Goal: Complete application form

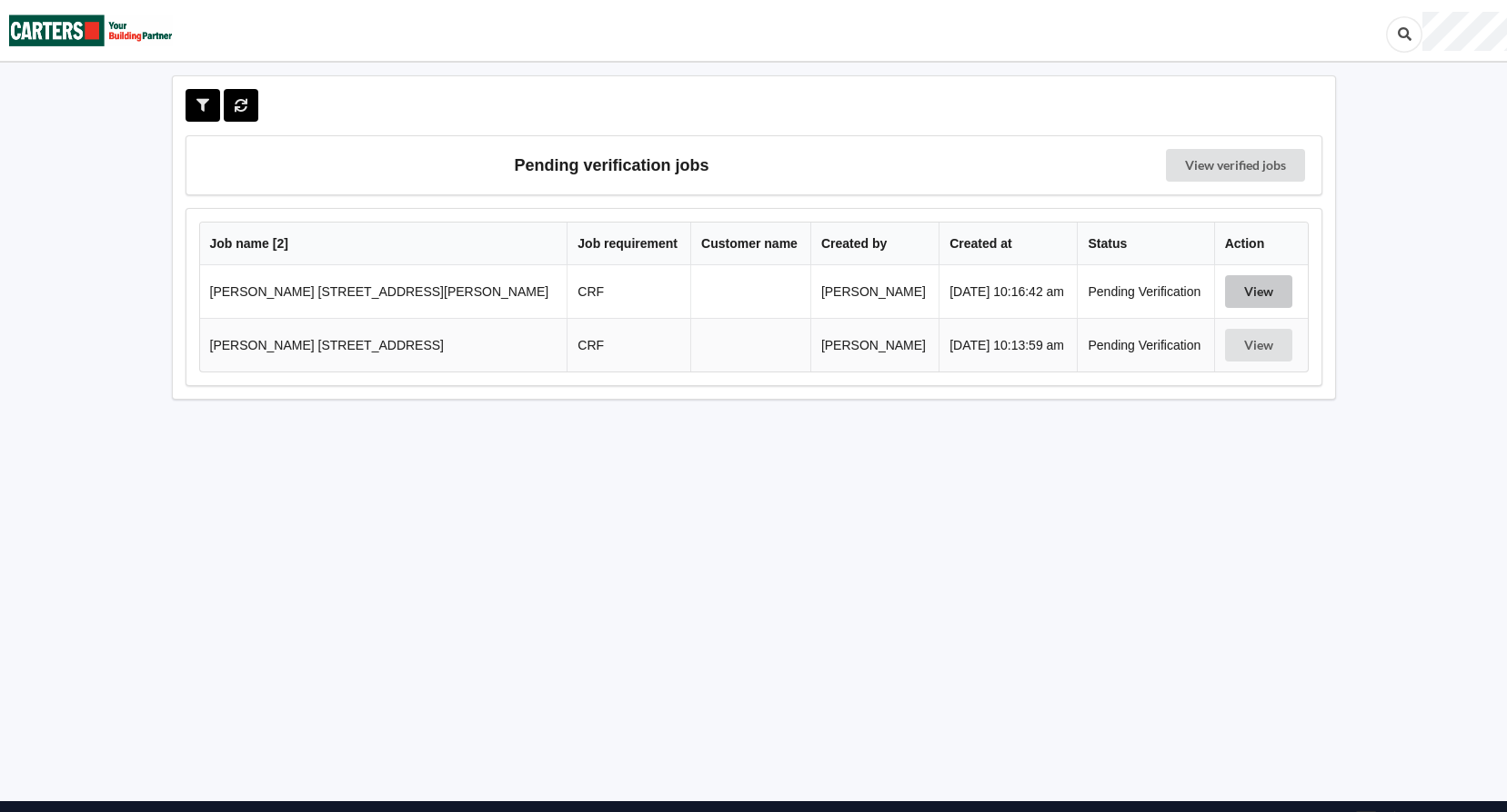
click at [1237, 289] on button "View" at bounding box center [1258, 292] width 67 height 33
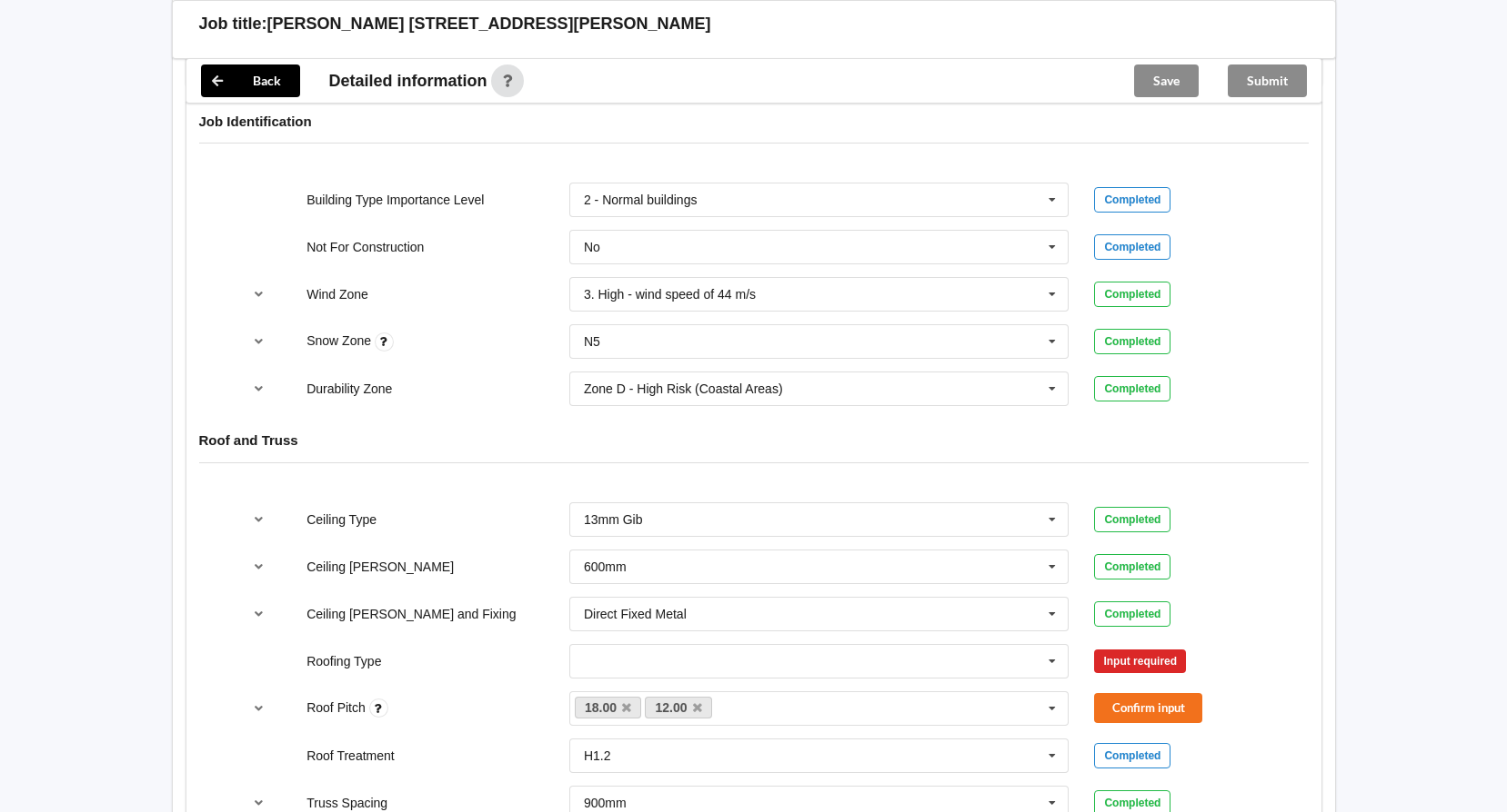
scroll to position [818, 0]
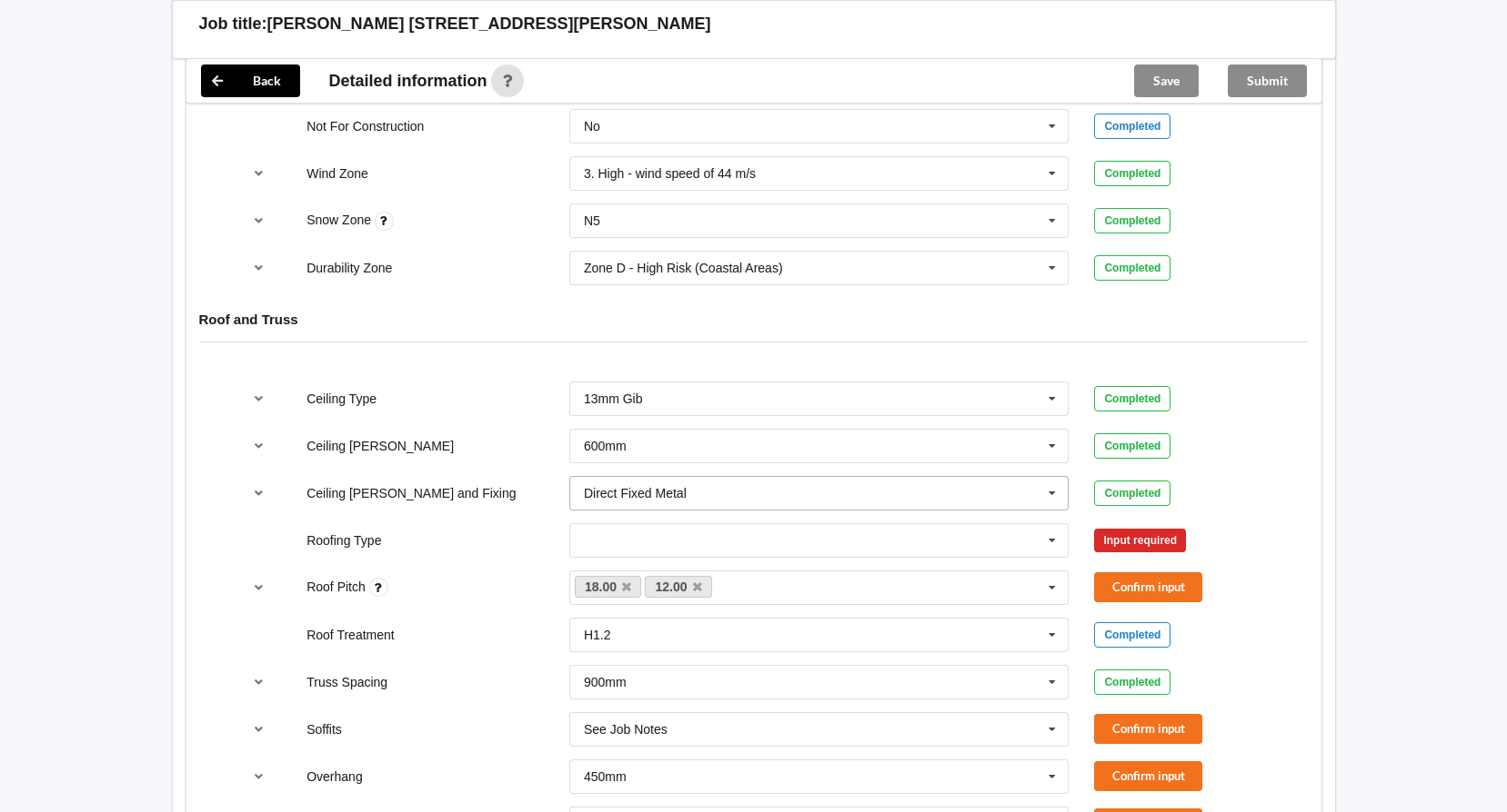
click at [1055, 487] on icon at bounding box center [1053, 494] width 28 height 34
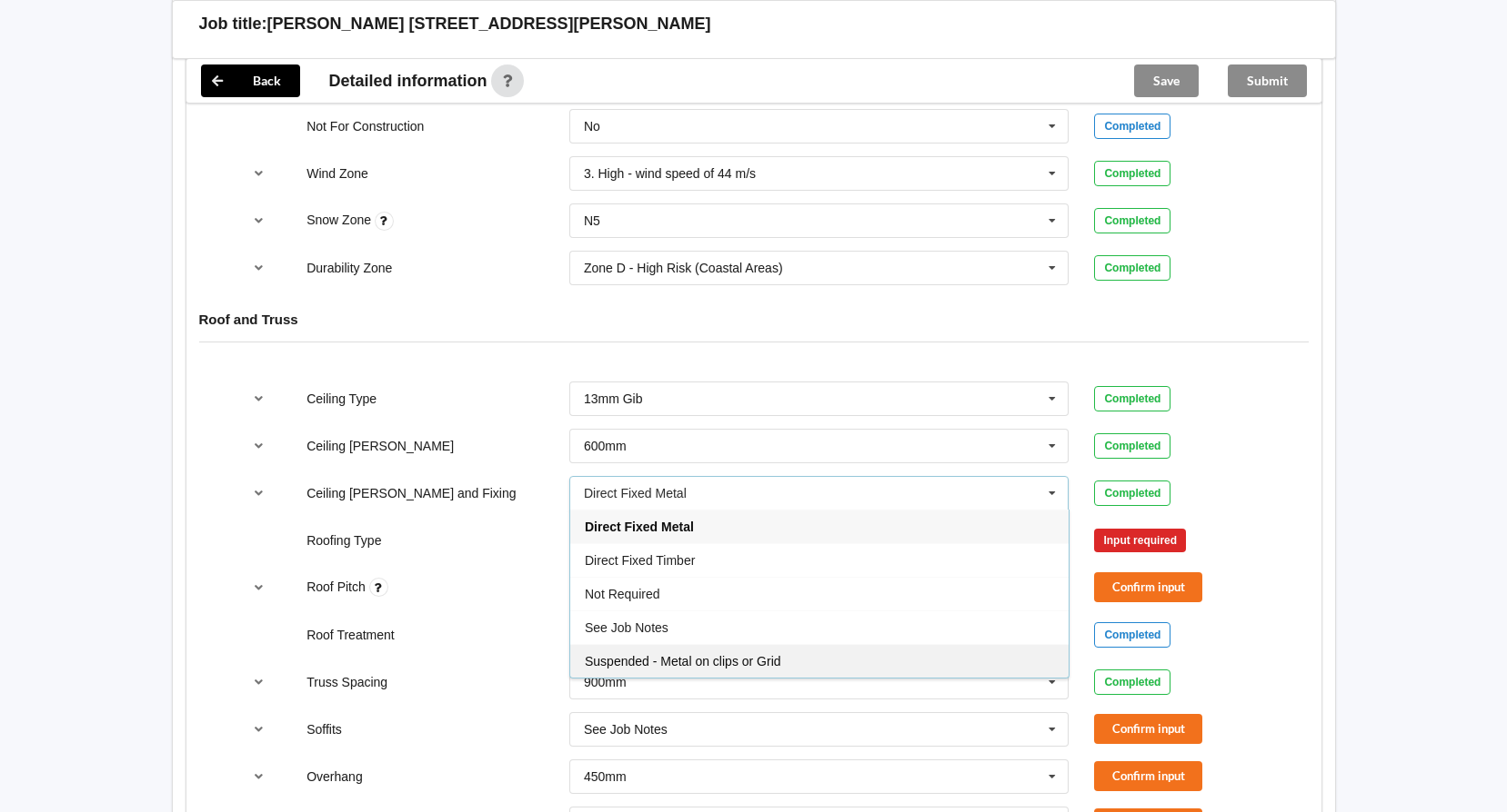
click at [660, 664] on span "Suspended - Metal on clips or Grid" at bounding box center [682, 662] width 196 height 15
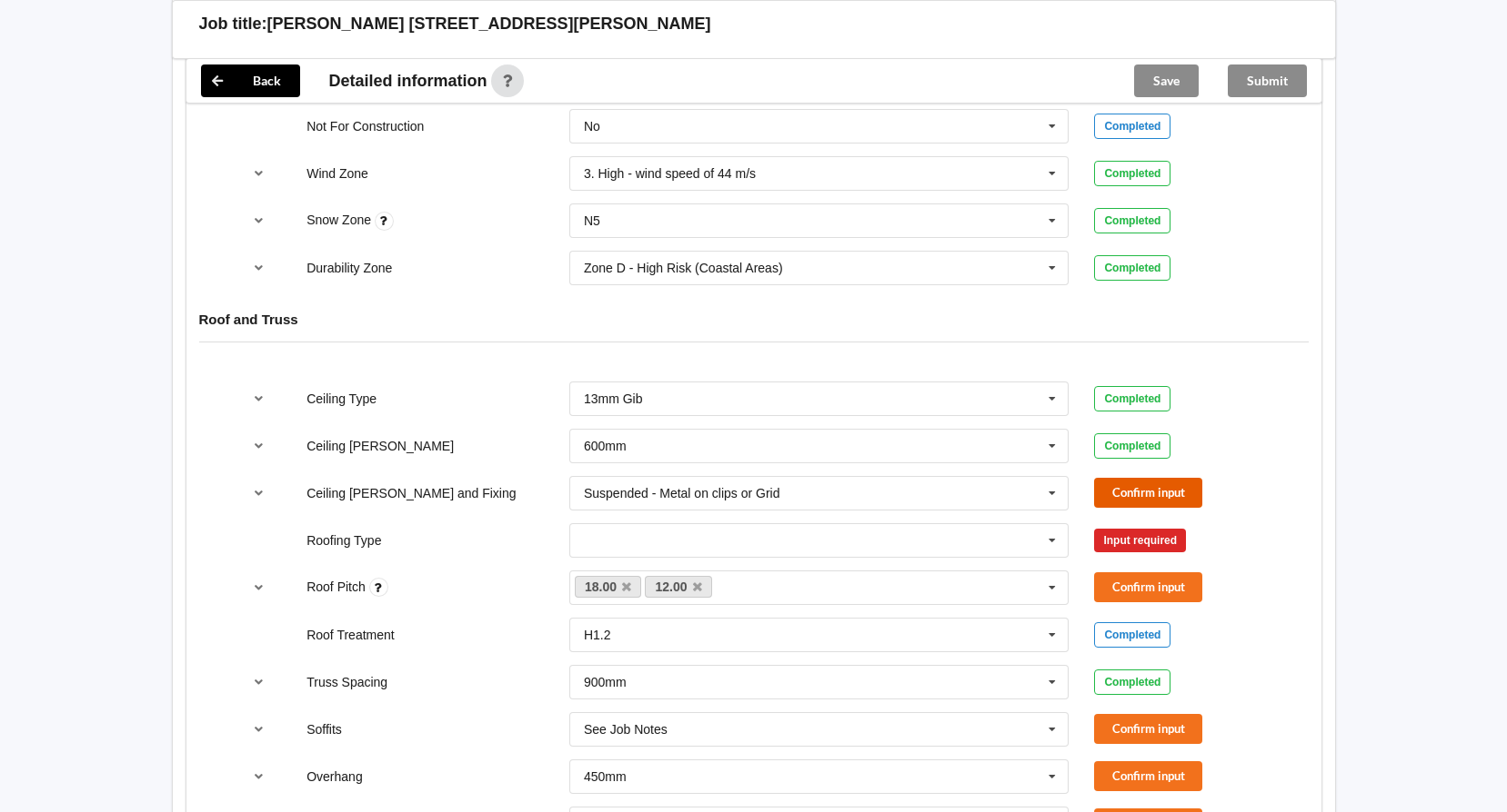
click at [1146, 497] on button "Confirm input" at bounding box center [1148, 493] width 109 height 30
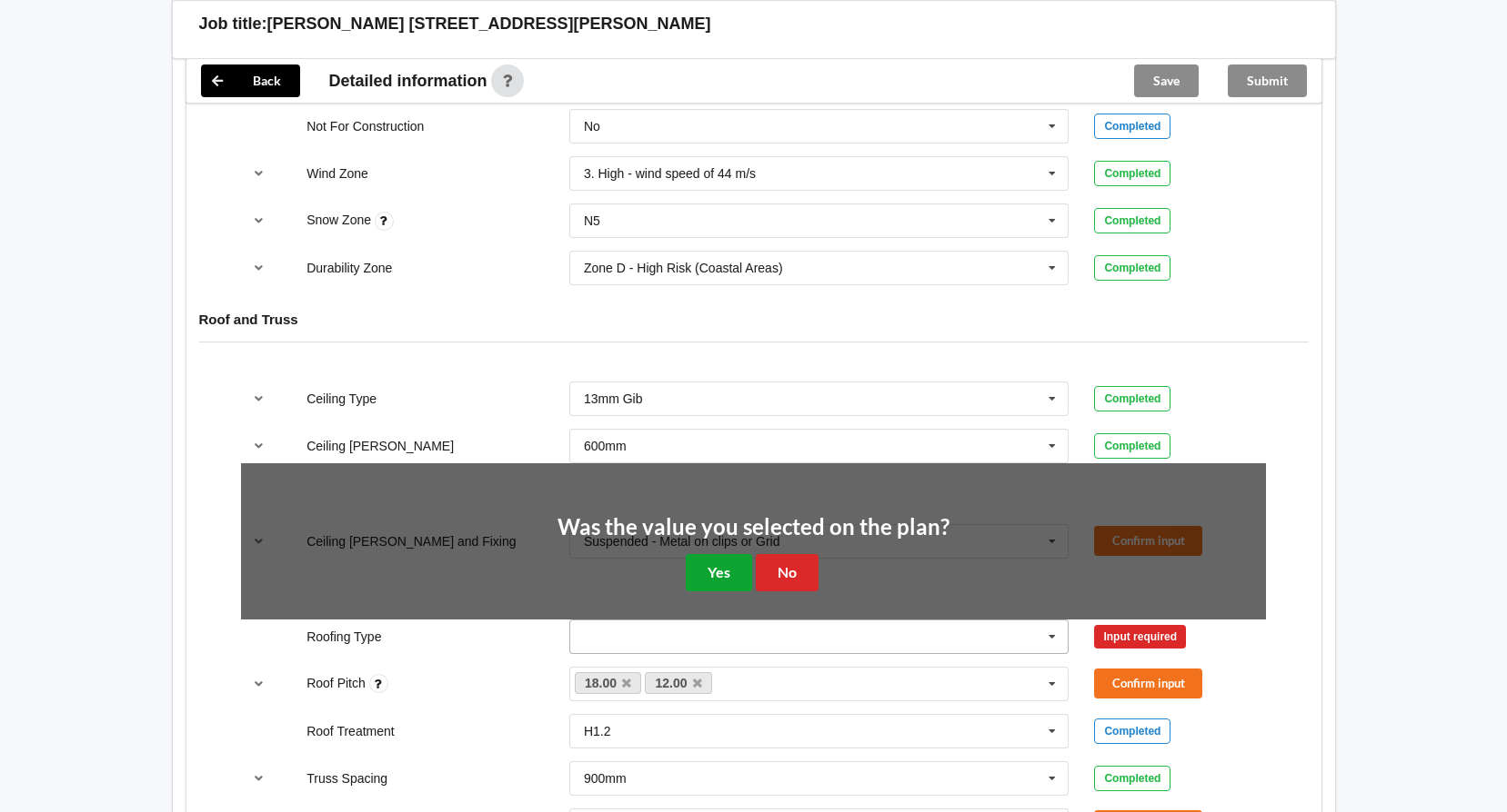
drag, startPoint x: 717, startPoint y: 572, endPoint x: 738, endPoint y: 541, distance: 37.4
click at [716, 572] on button "Yes" at bounding box center [719, 573] width 66 height 38
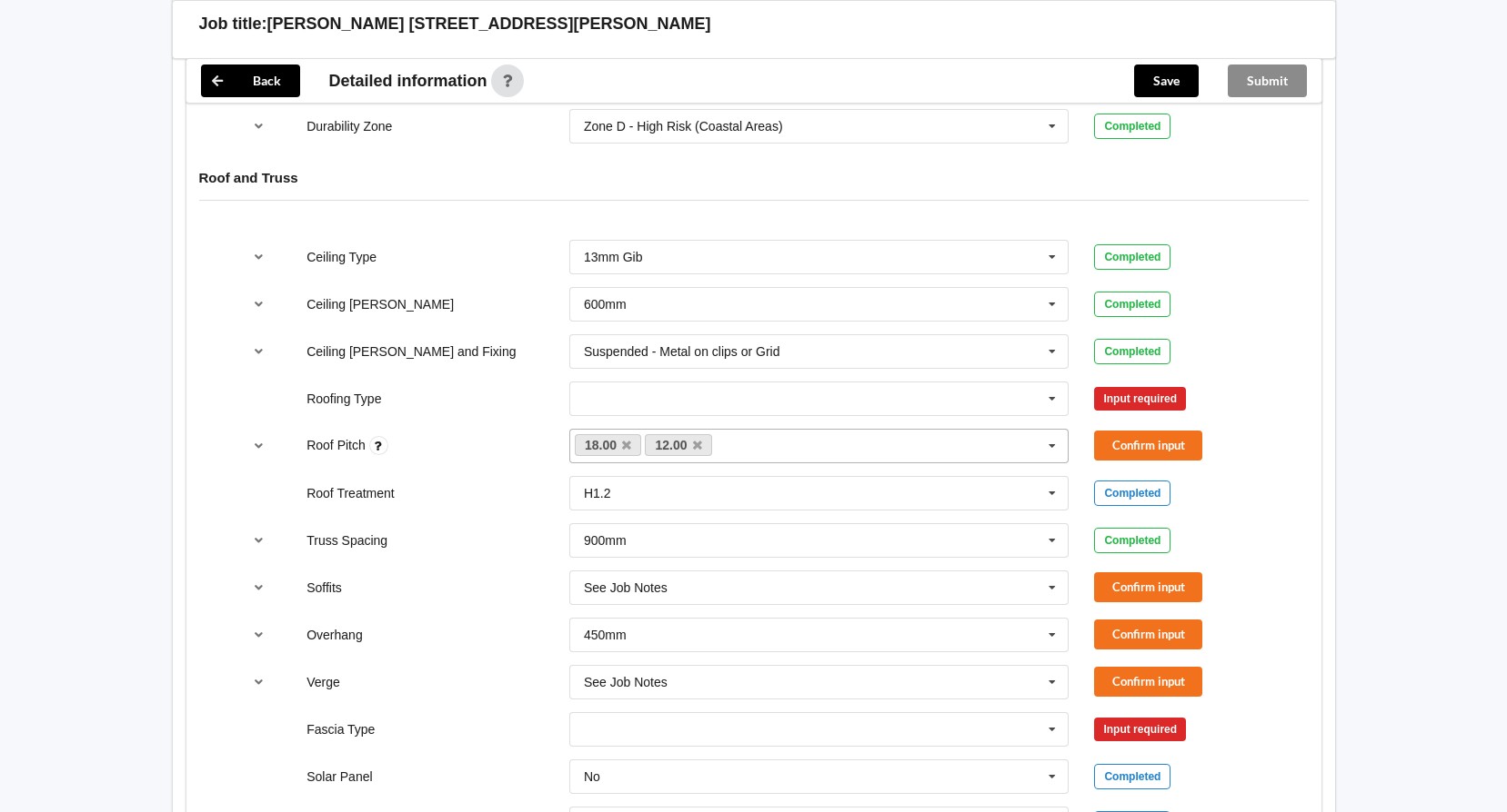
scroll to position [1091, 0]
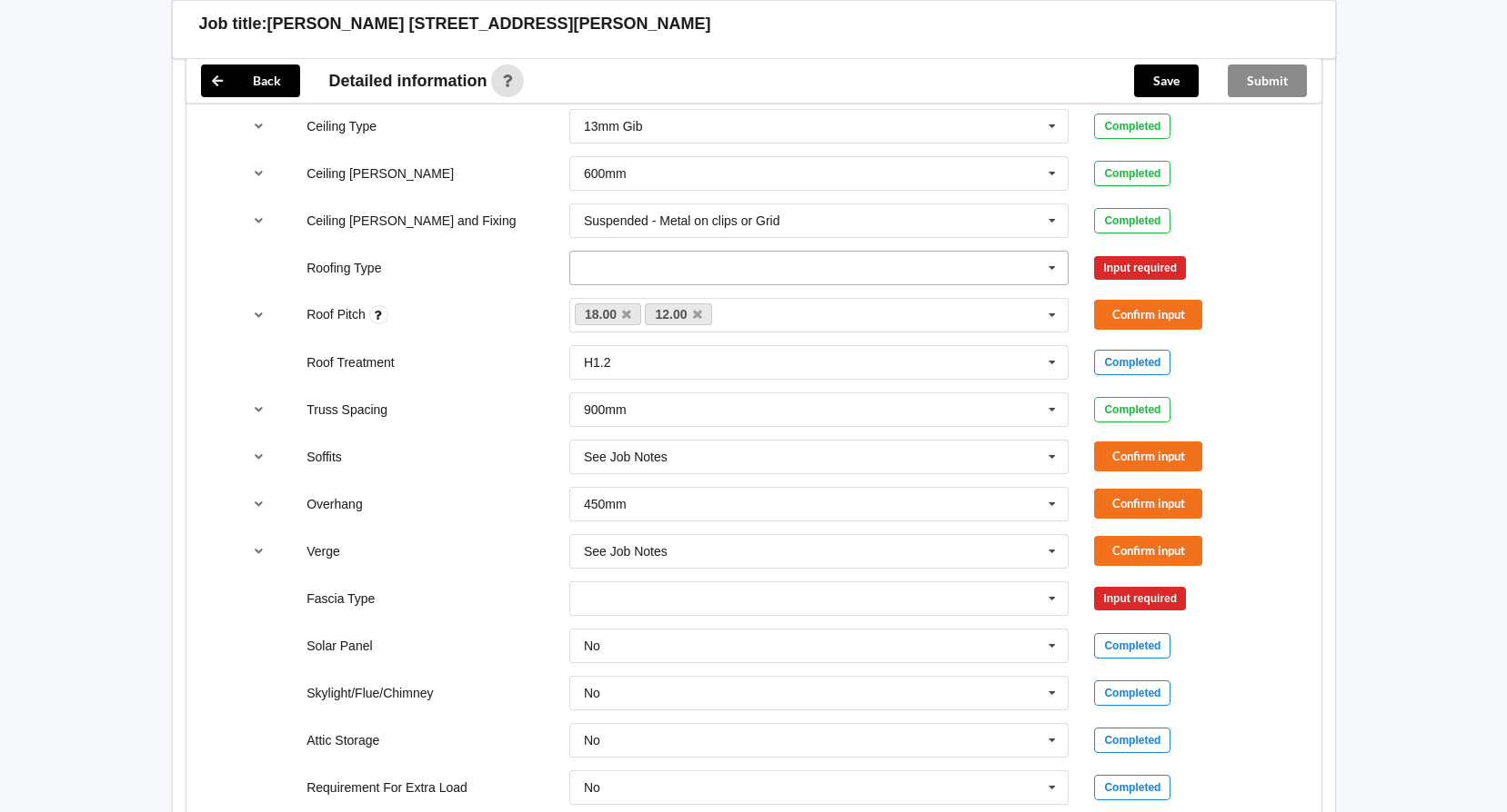
click at [1048, 269] on icon at bounding box center [1053, 269] width 28 height 34
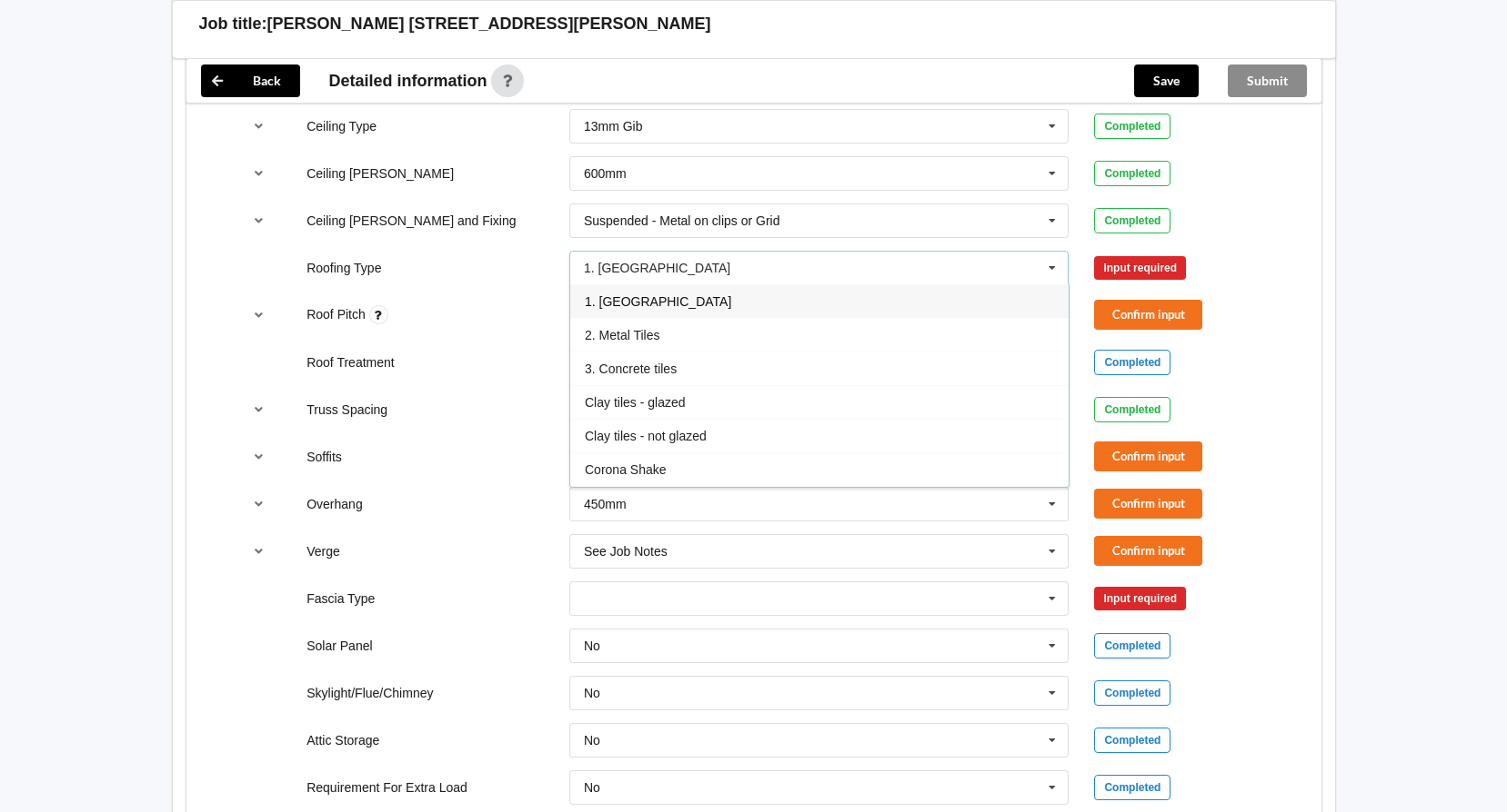
drag, startPoint x: 627, startPoint y: 300, endPoint x: 615, endPoint y: 299, distance: 12.0
click at [627, 299] on span "1. [GEOGRAPHIC_DATA]" at bounding box center [657, 302] width 146 height 15
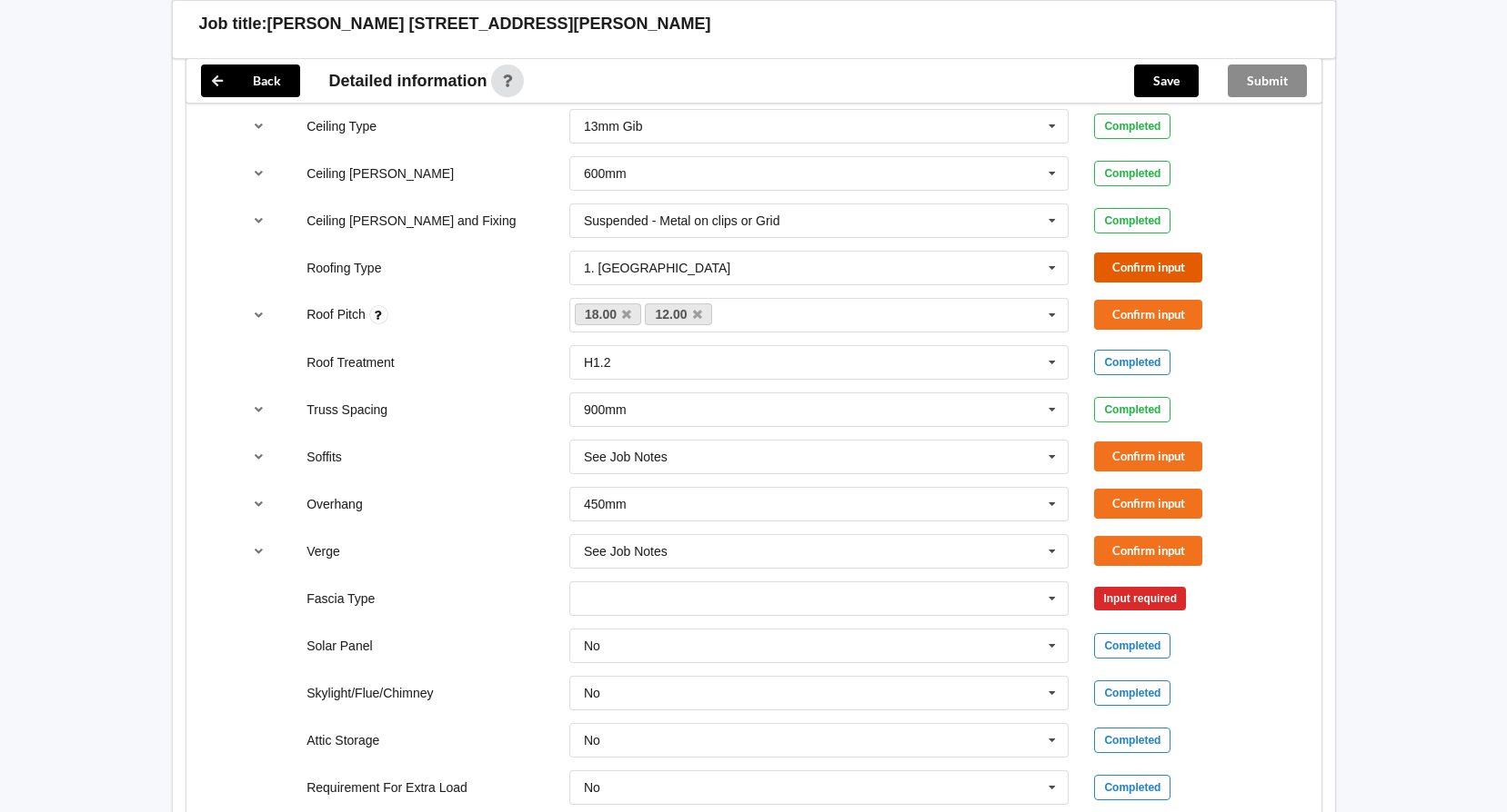
click at [1154, 263] on button "Confirm input" at bounding box center [1148, 268] width 109 height 30
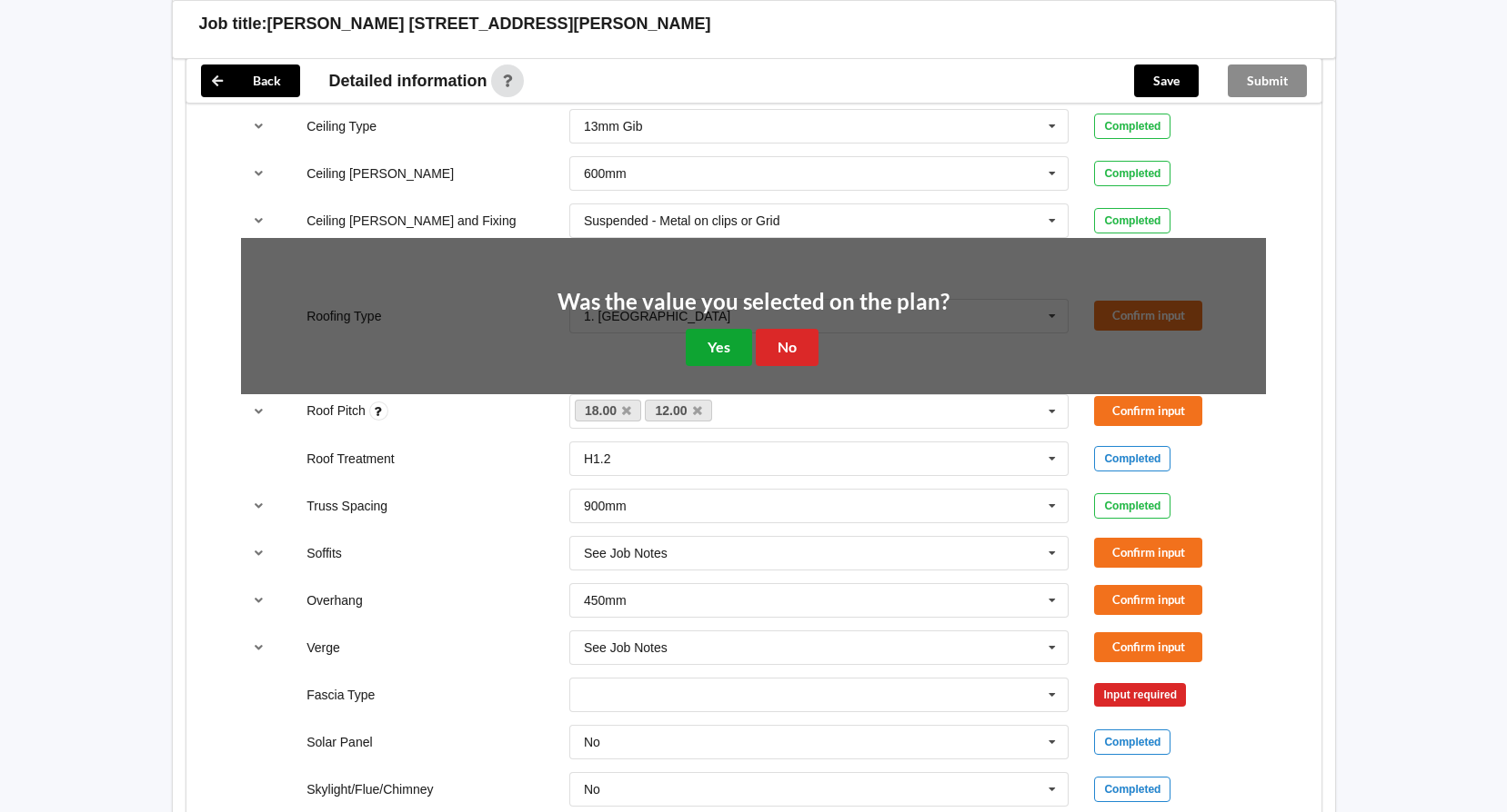
click at [707, 348] on button "Yes" at bounding box center [719, 348] width 66 height 38
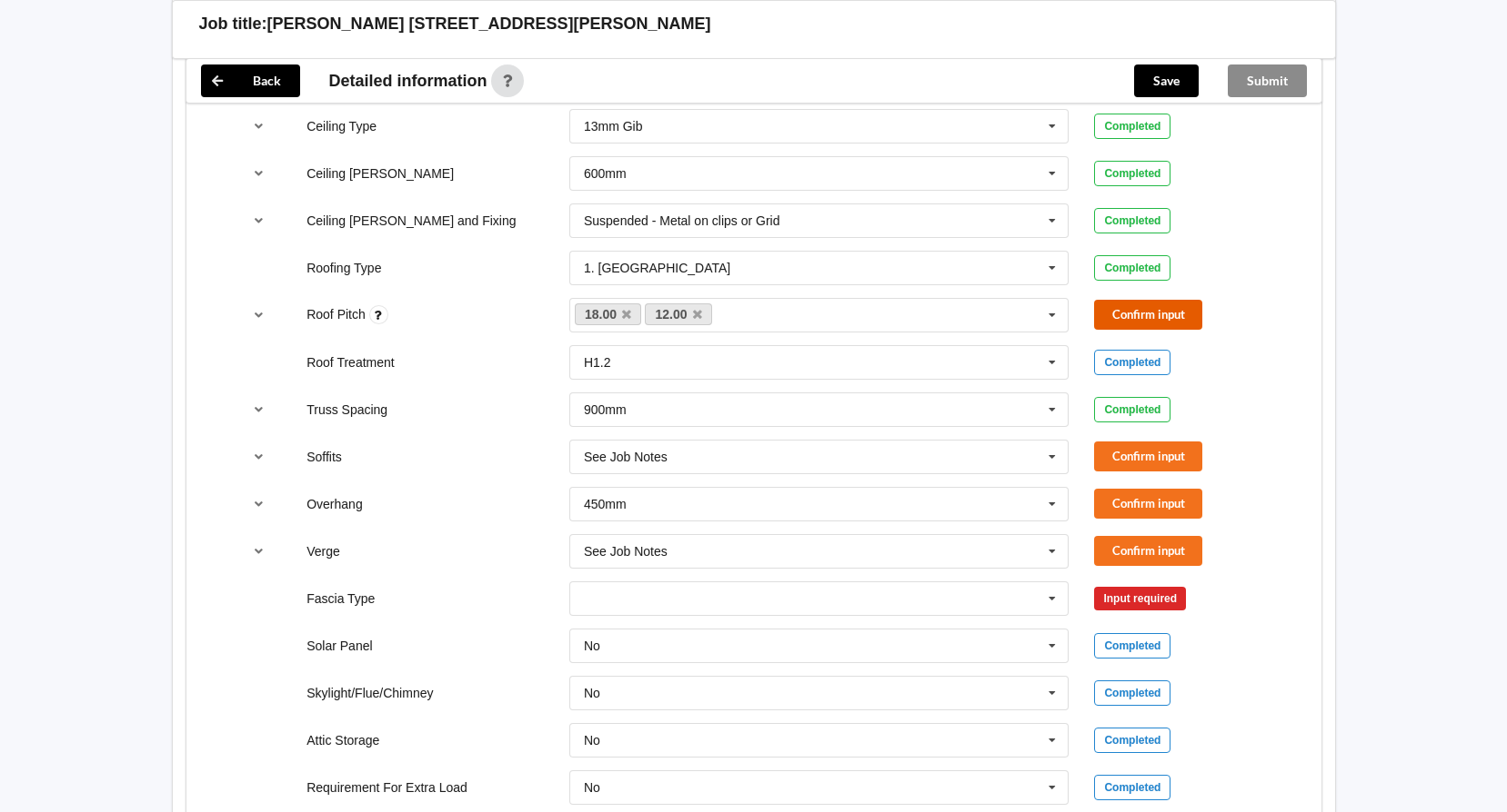
click at [1145, 313] on button "Confirm input" at bounding box center [1148, 315] width 109 height 30
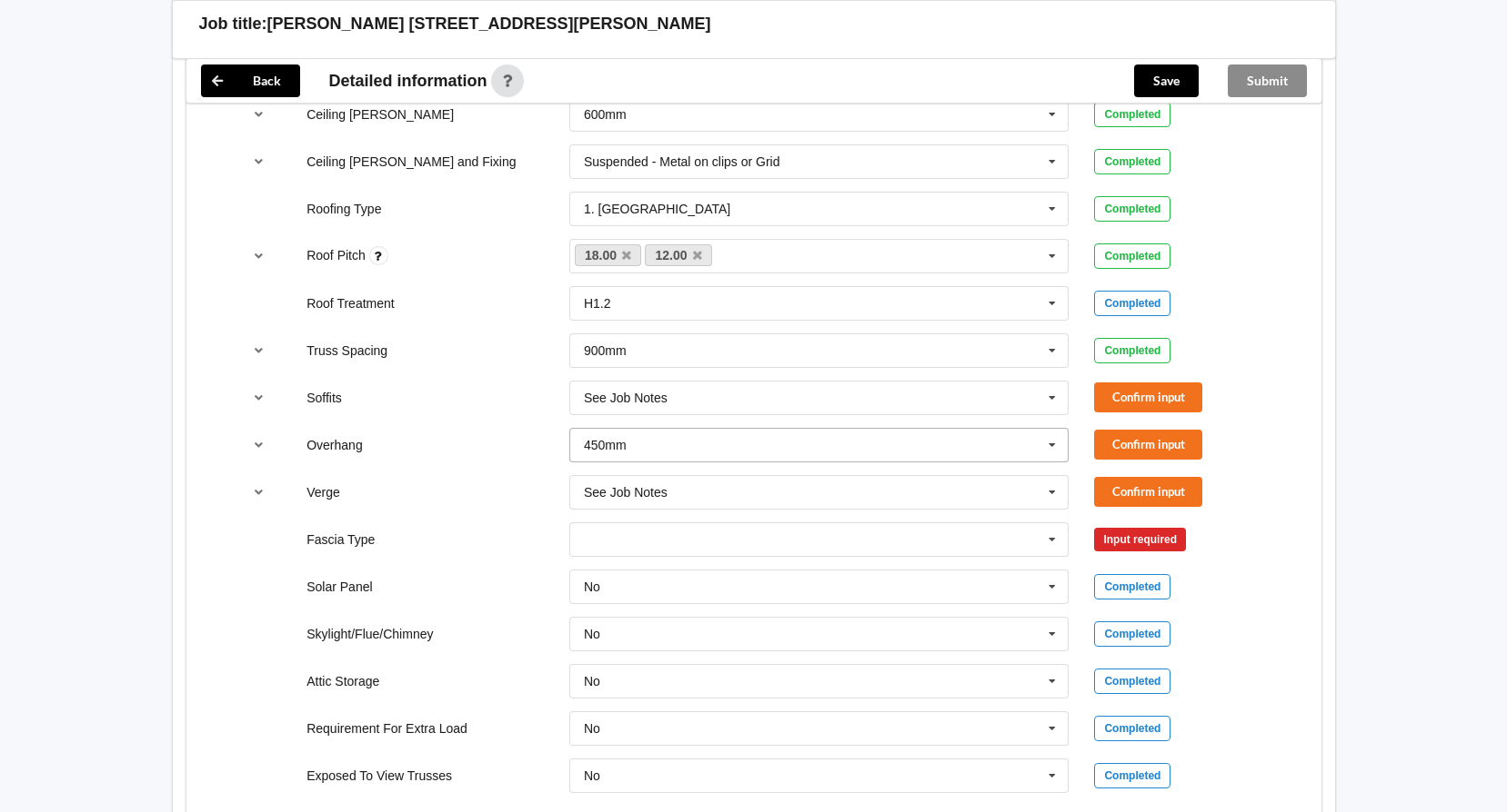
scroll to position [1182, 0]
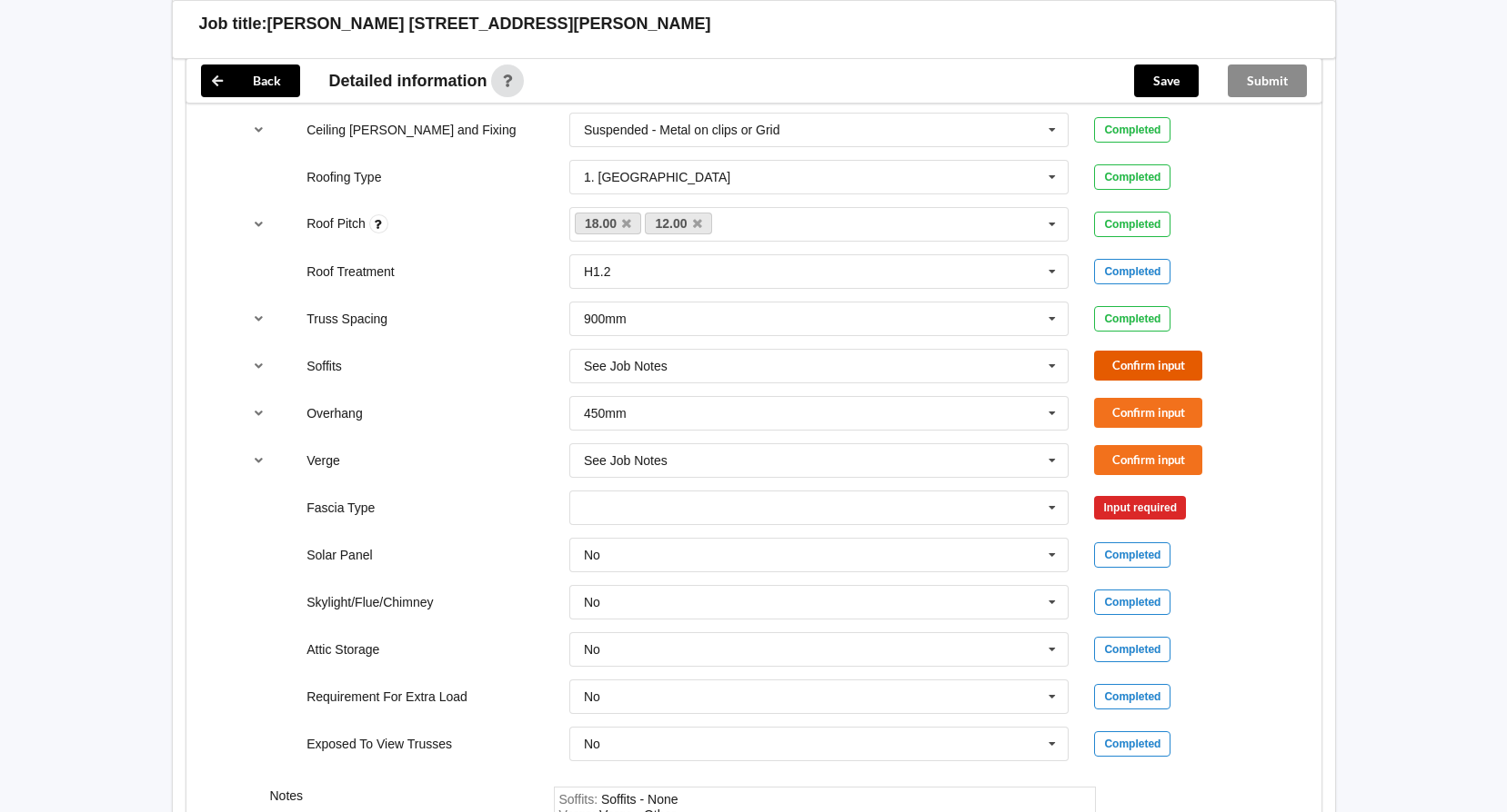
click at [1136, 359] on button "Confirm input" at bounding box center [1148, 365] width 109 height 30
click at [255, 412] on icon "reference-toggle" at bounding box center [259, 413] width 16 height 11
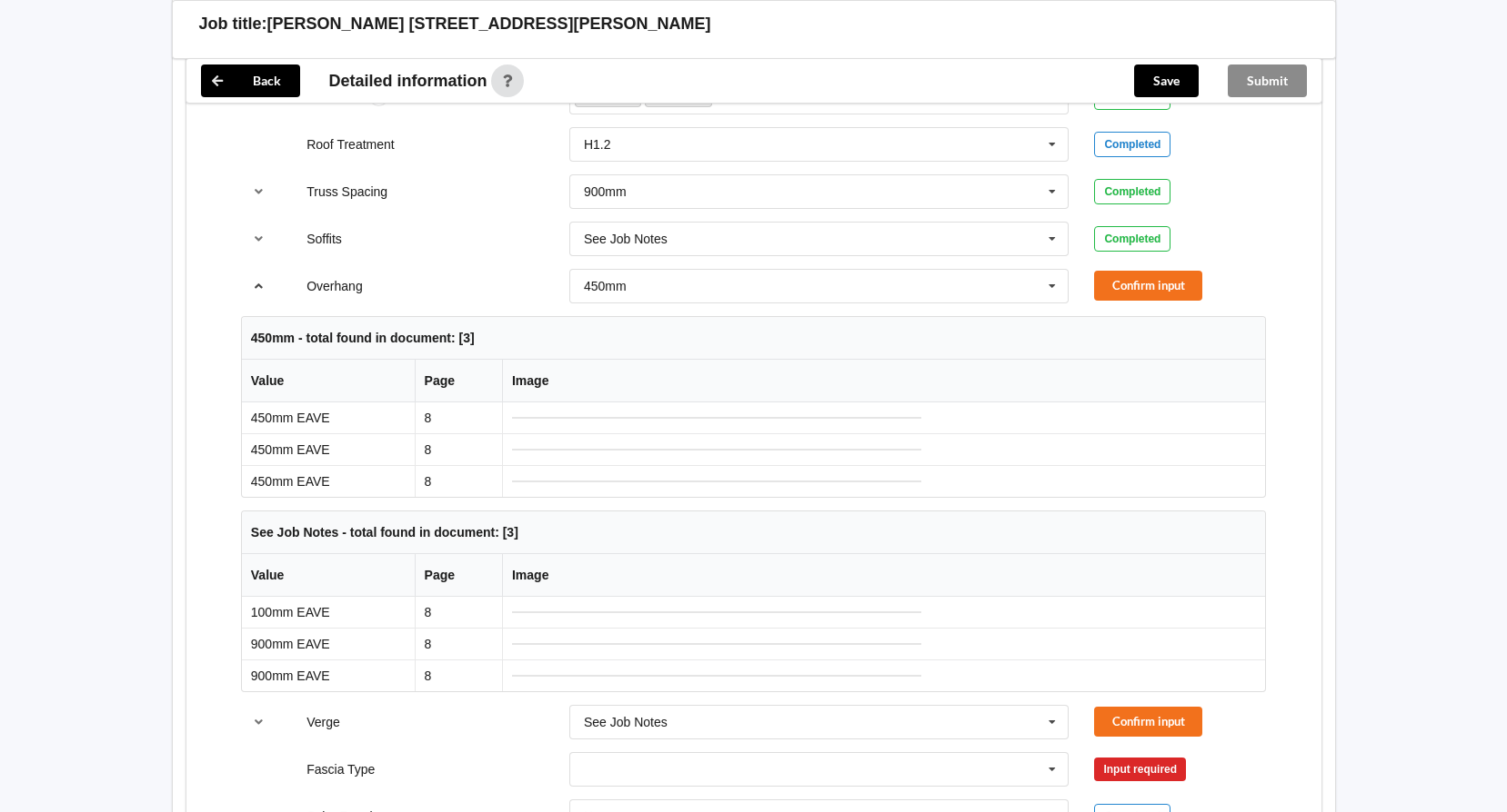
scroll to position [1363, 0]
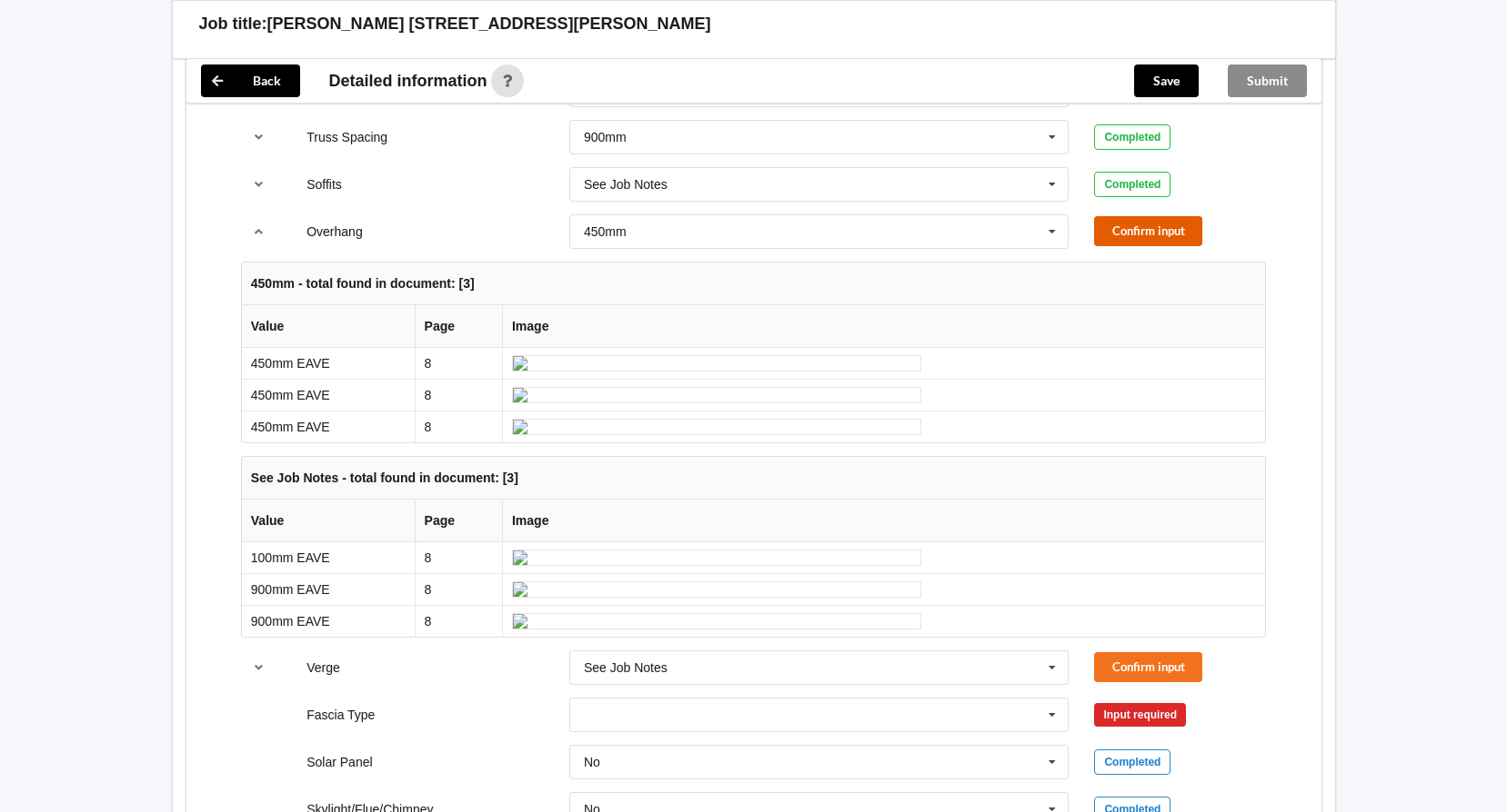
click at [1110, 234] on button "Confirm input" at bounding box center [1148, 231] width 109 height 30
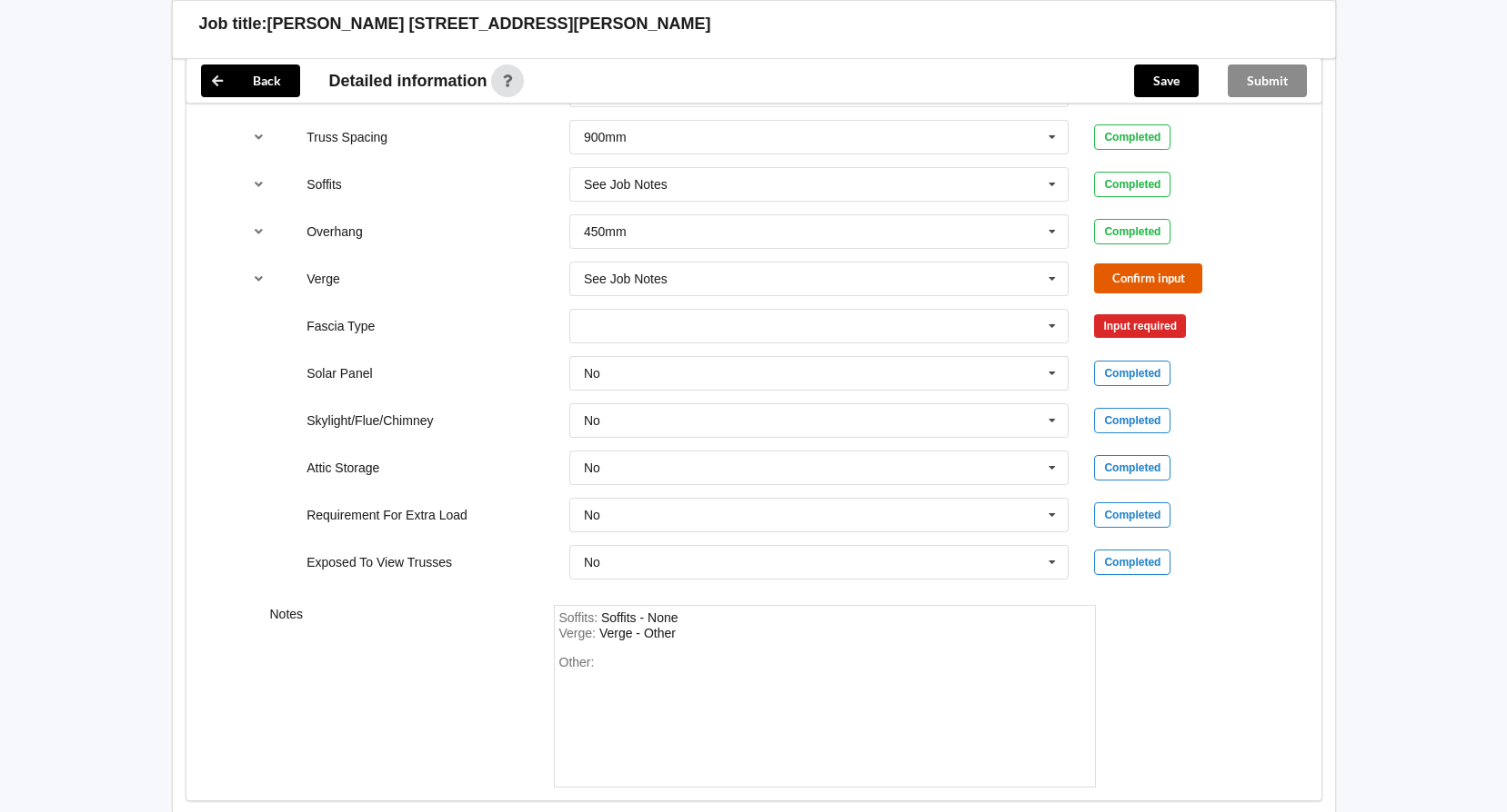
click at [1144, 280] on button "Confirm input" at bounding box center [1148, 279] width 109 height 30
click at [1057, 324] on icon at bounding box center [1053, 326] width 28 height 34
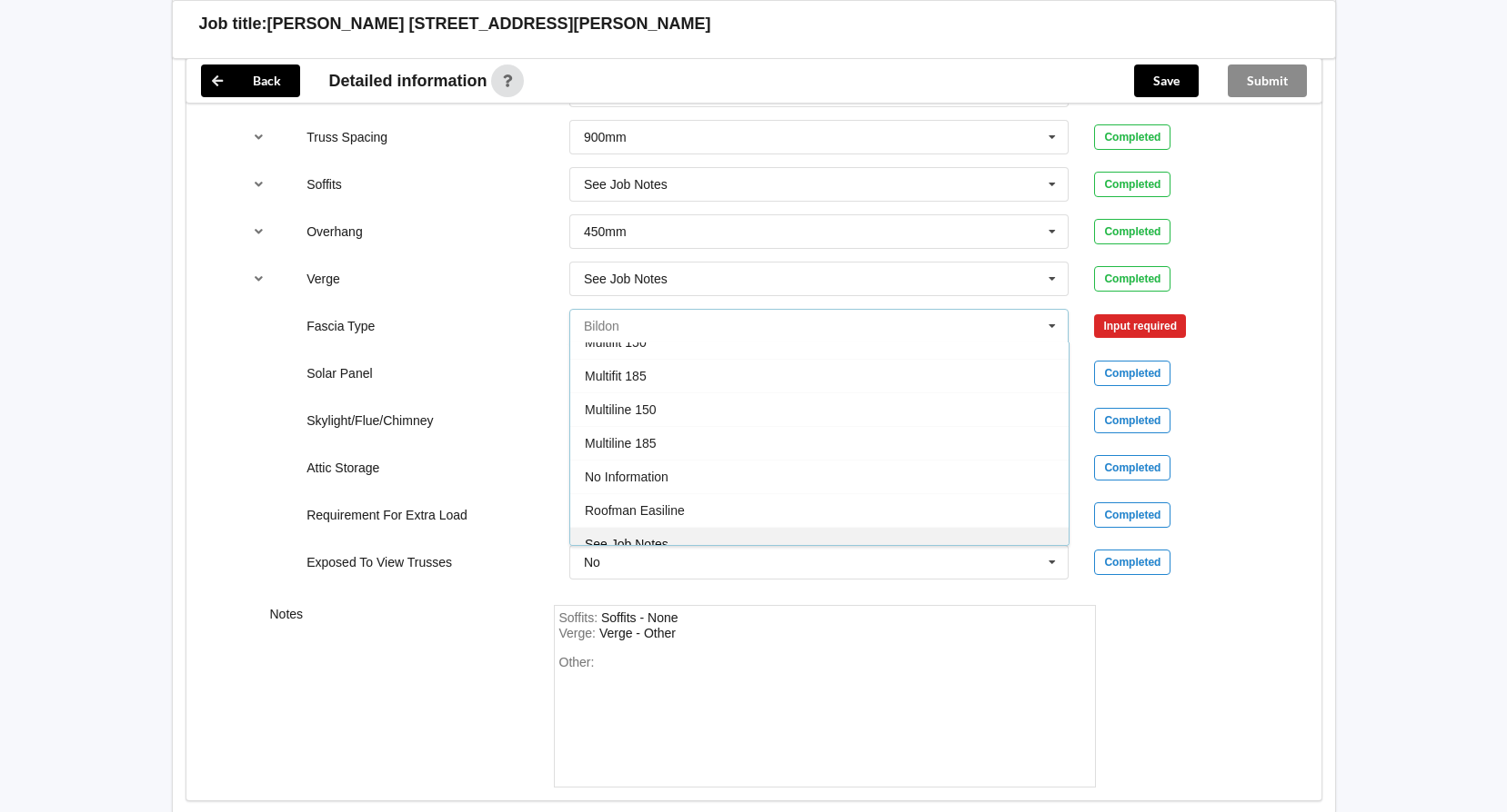
scroll to position [545, 0]
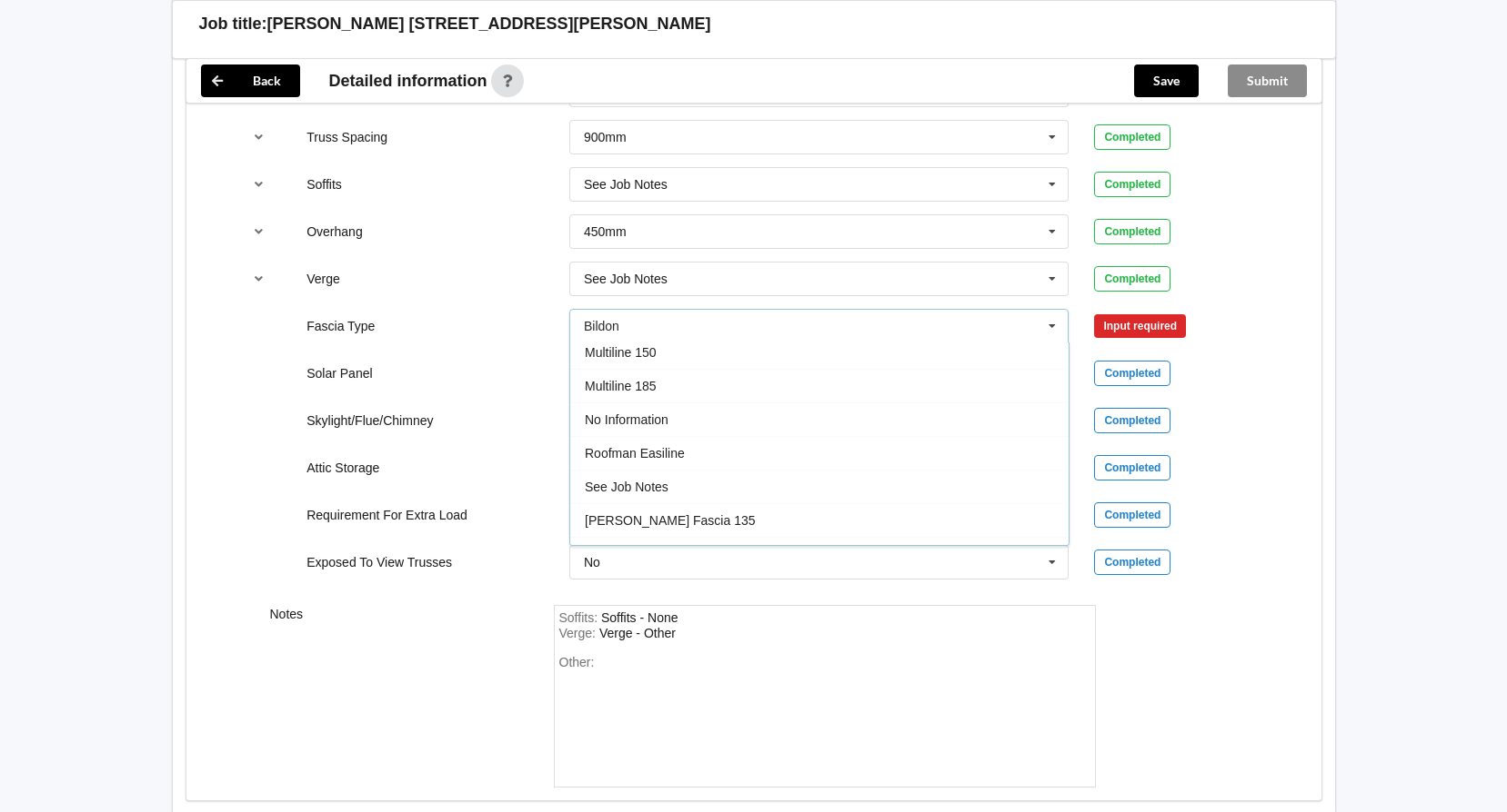
click at [661, 488] on span "See Job Notes" at bounding box center [626, 487] width 84 height 15
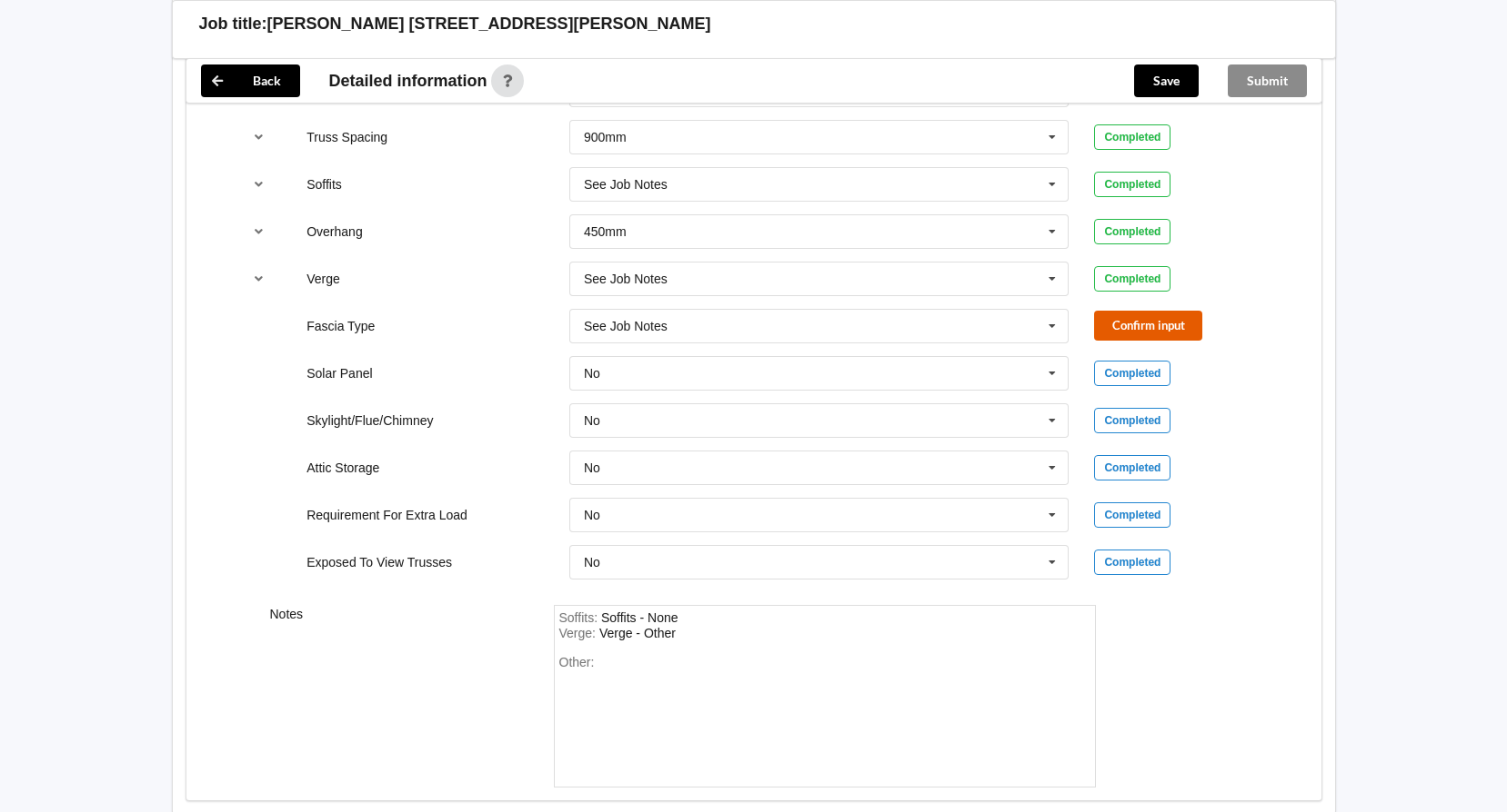
click at [1124, 326] on button "Confirm input" at bounding box center [1148, 326] width 109 height 30
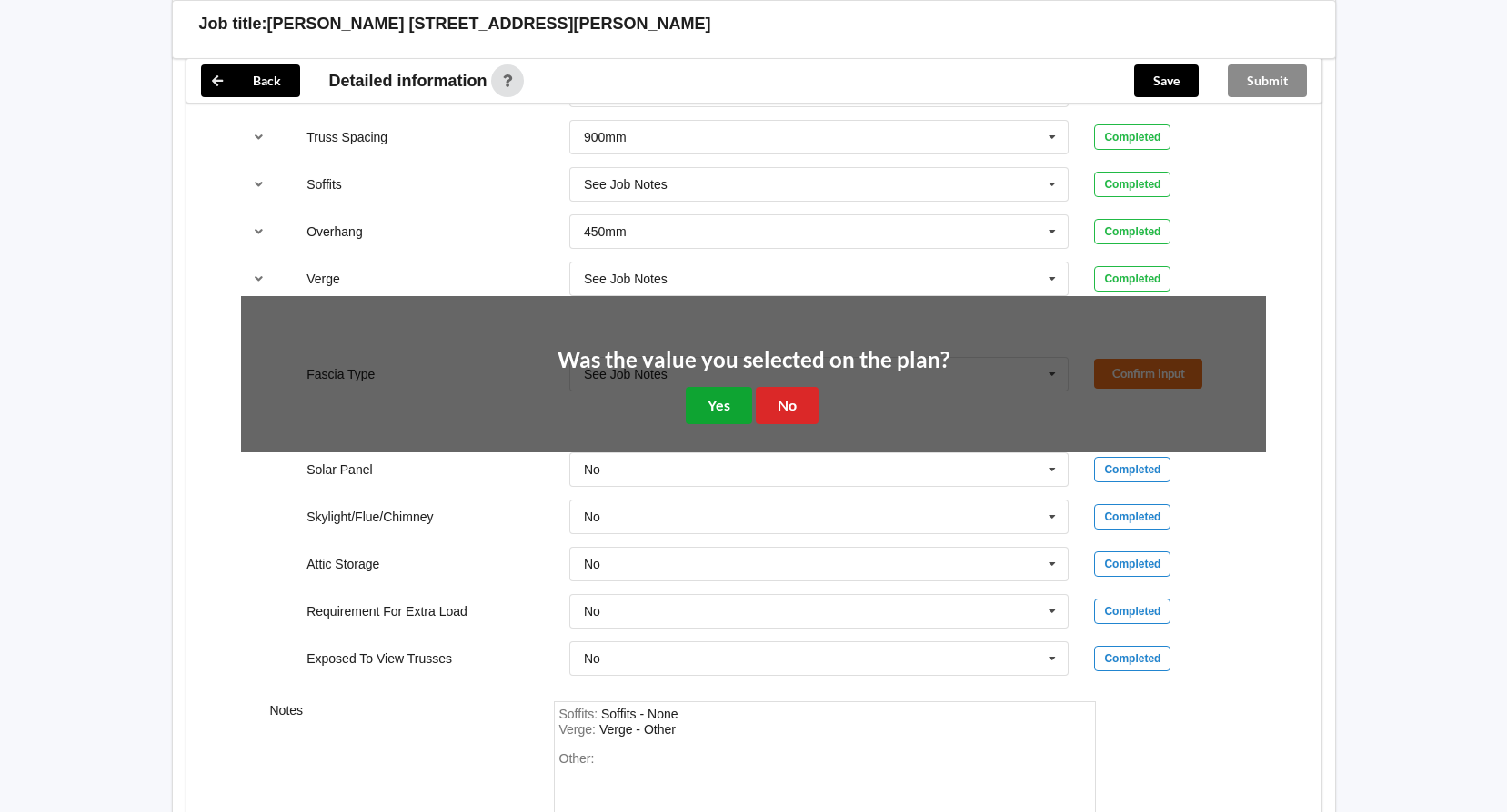
click at [695, 400] on button "Yes" at bounding box center [719, 406] width 66 height 38
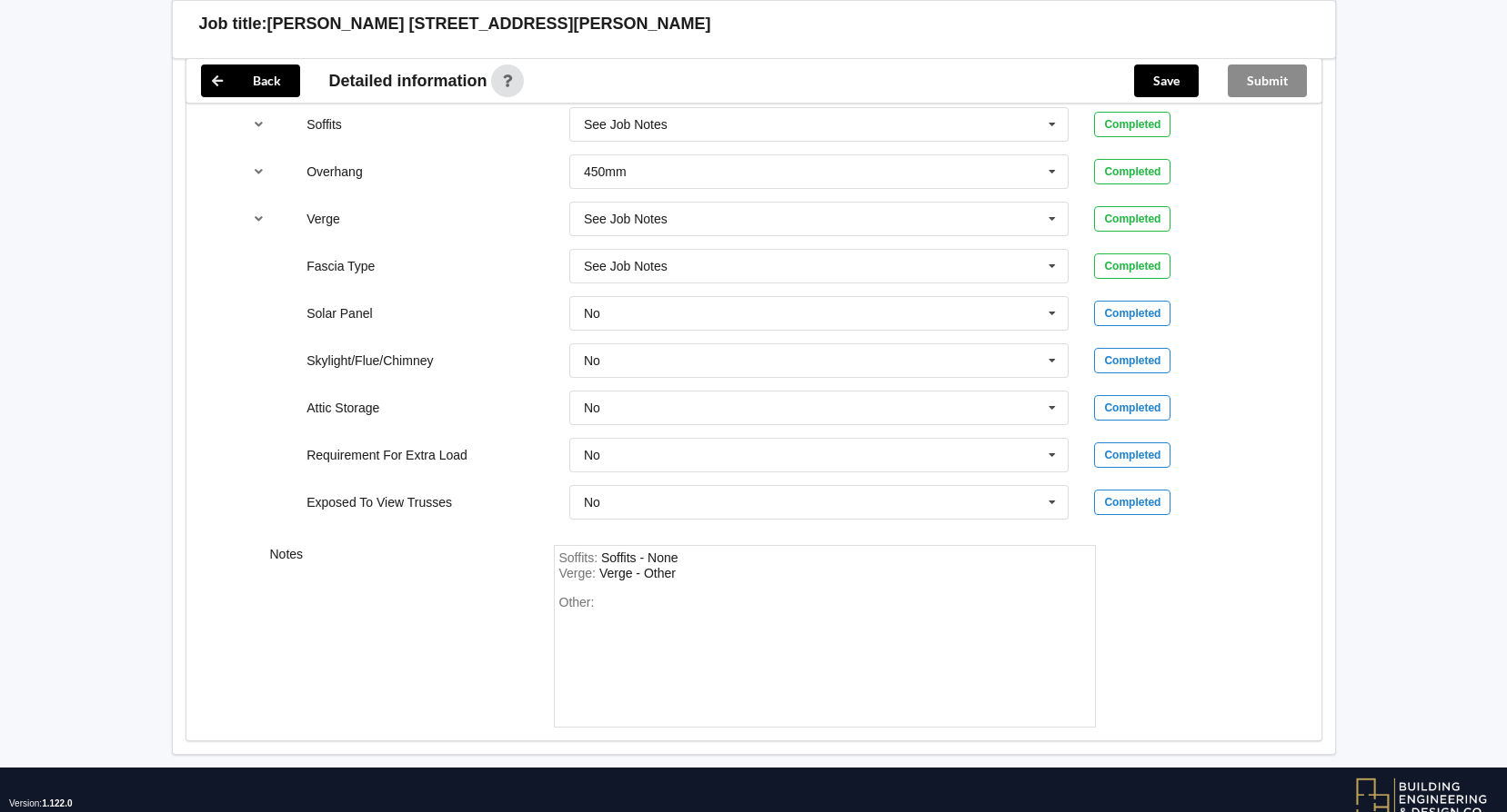
scroll to position [1454, 0]
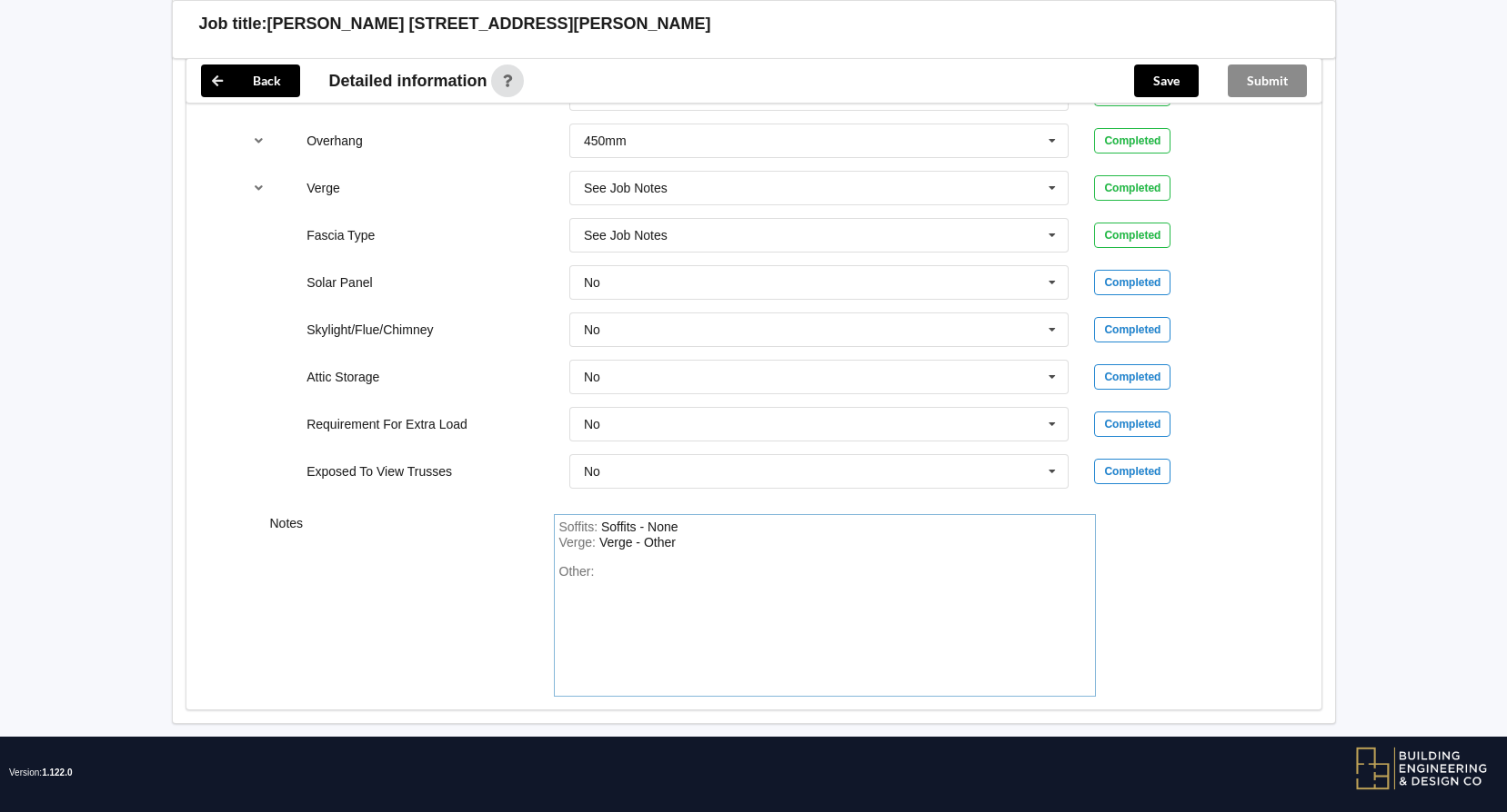
click at [656, 563] on div "Soffits : Soffits - None Verge : Verge - Other Other:" at bounding box center [824, 605] width 542 height 183
click at [1179, 86] on button "Save" at bounding box center [1166, 81] width 64 height 33
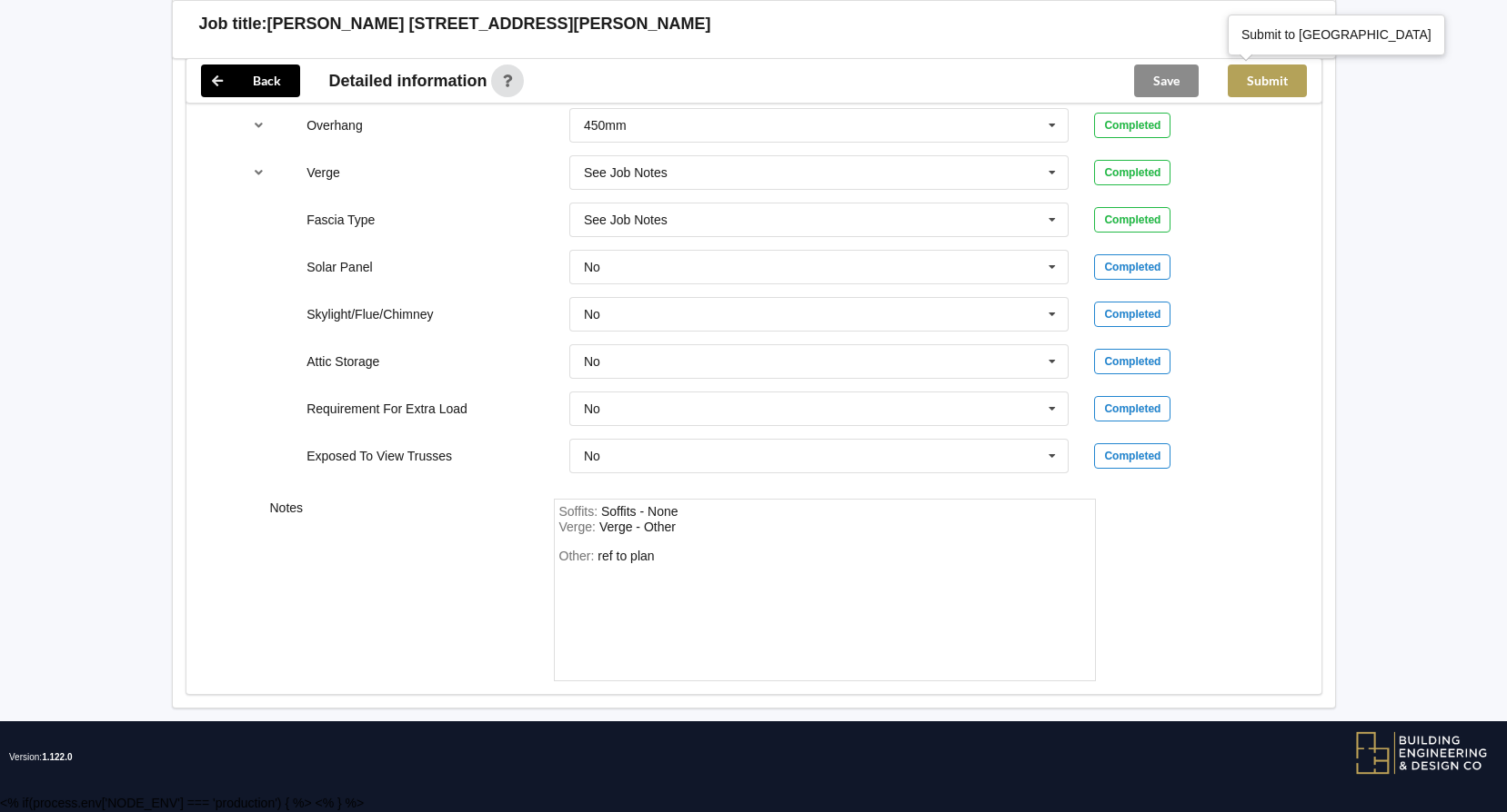
click at [1265, 84] on button "Submit" at bounding box center [1267, 81] width 79 height 33
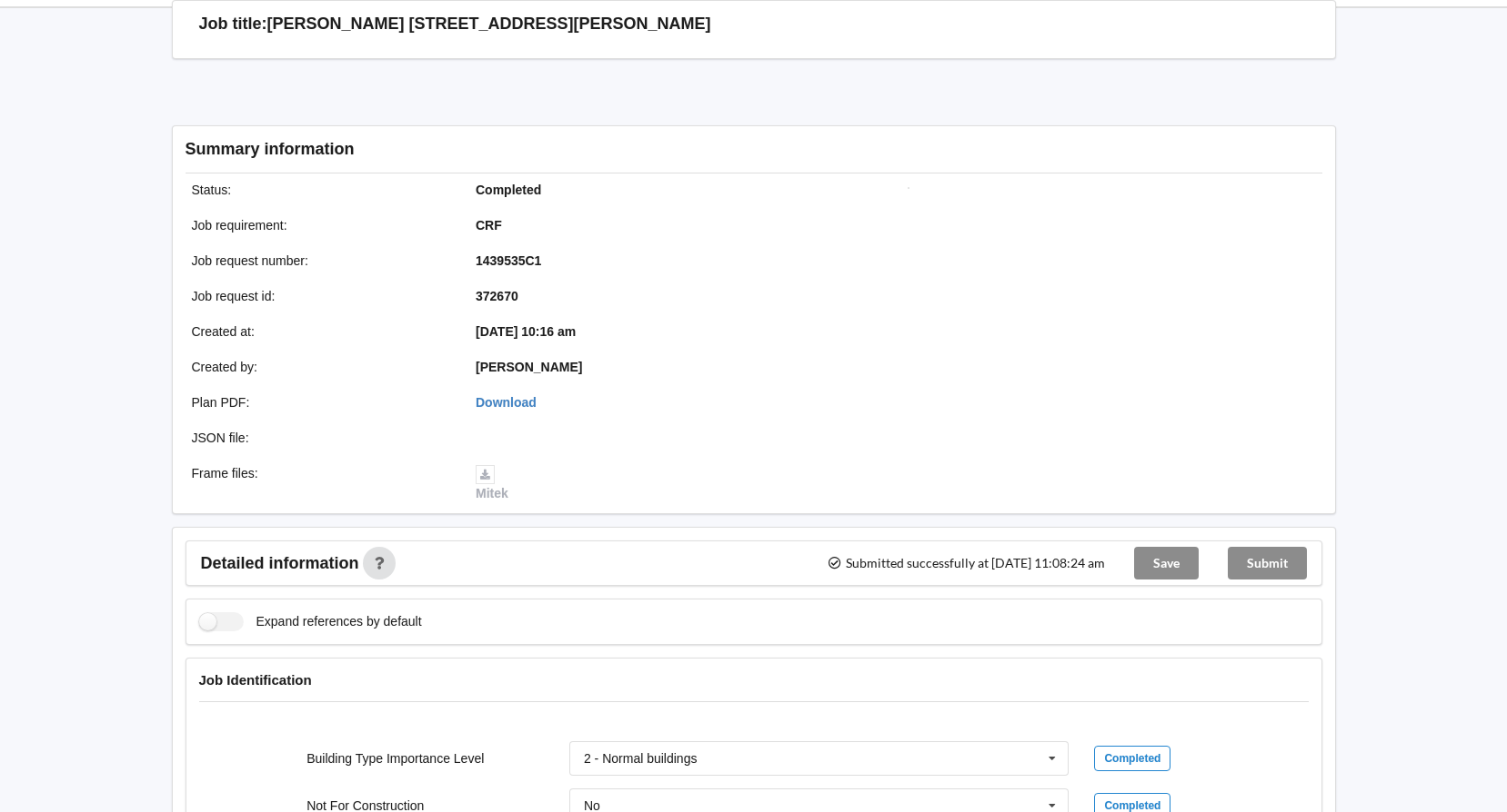
scroll to position [0, 0]
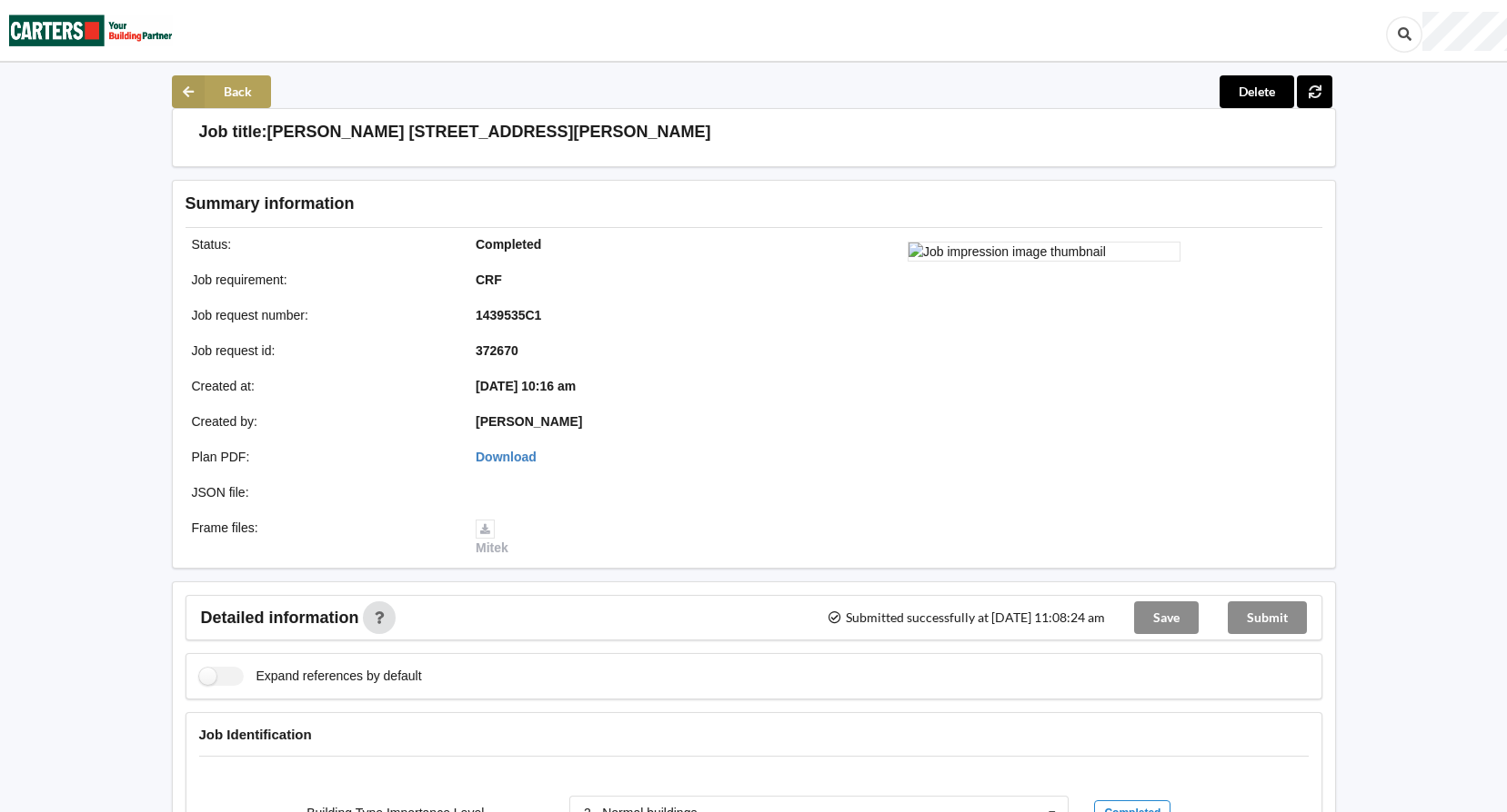
click at [232, 93] on button "Back" at bounding box center [222, 92] width 99 height 33
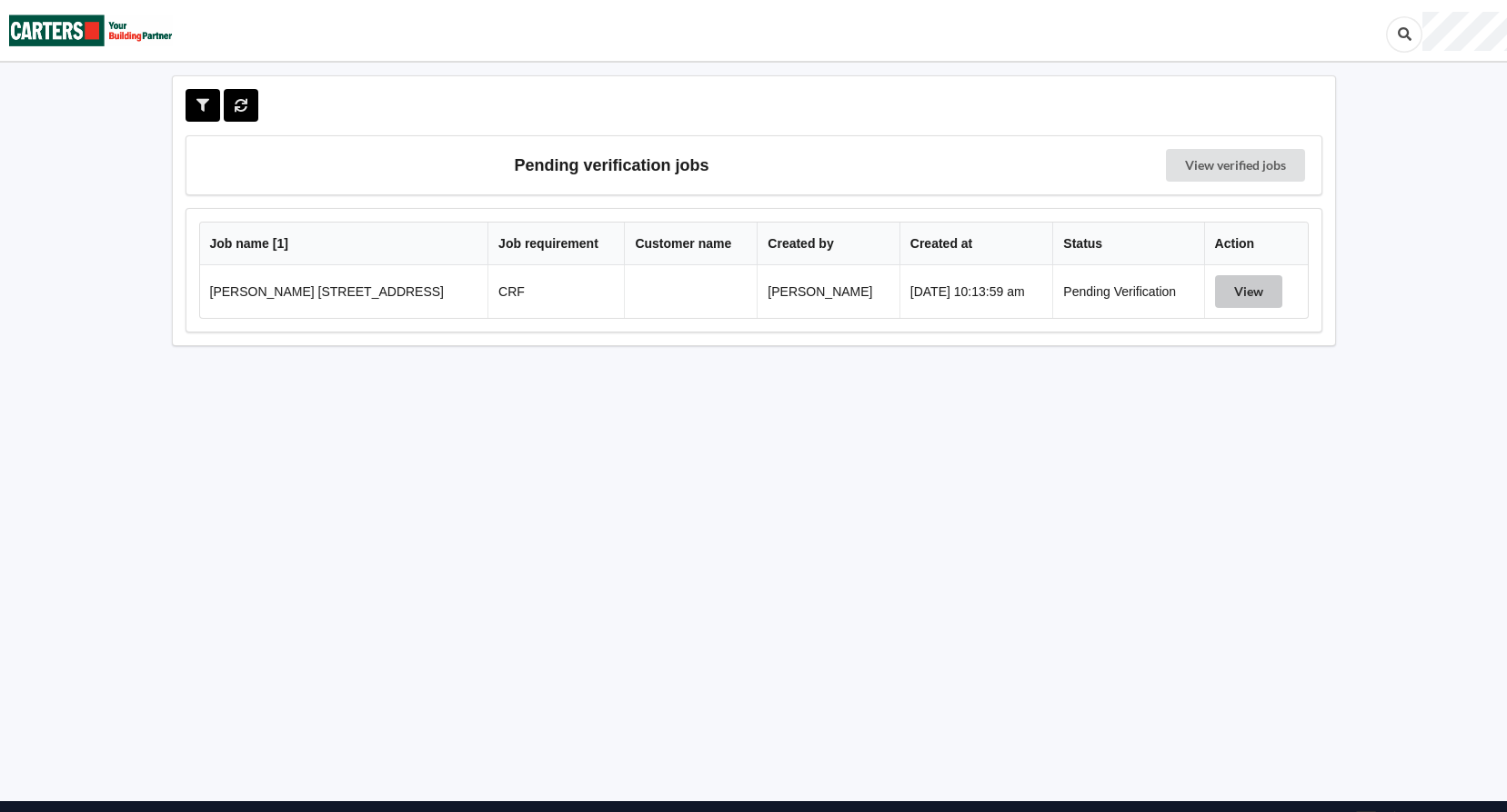
click at [1253, 299] on button "View" at bounding box center [1248, 292] width 67 height 33
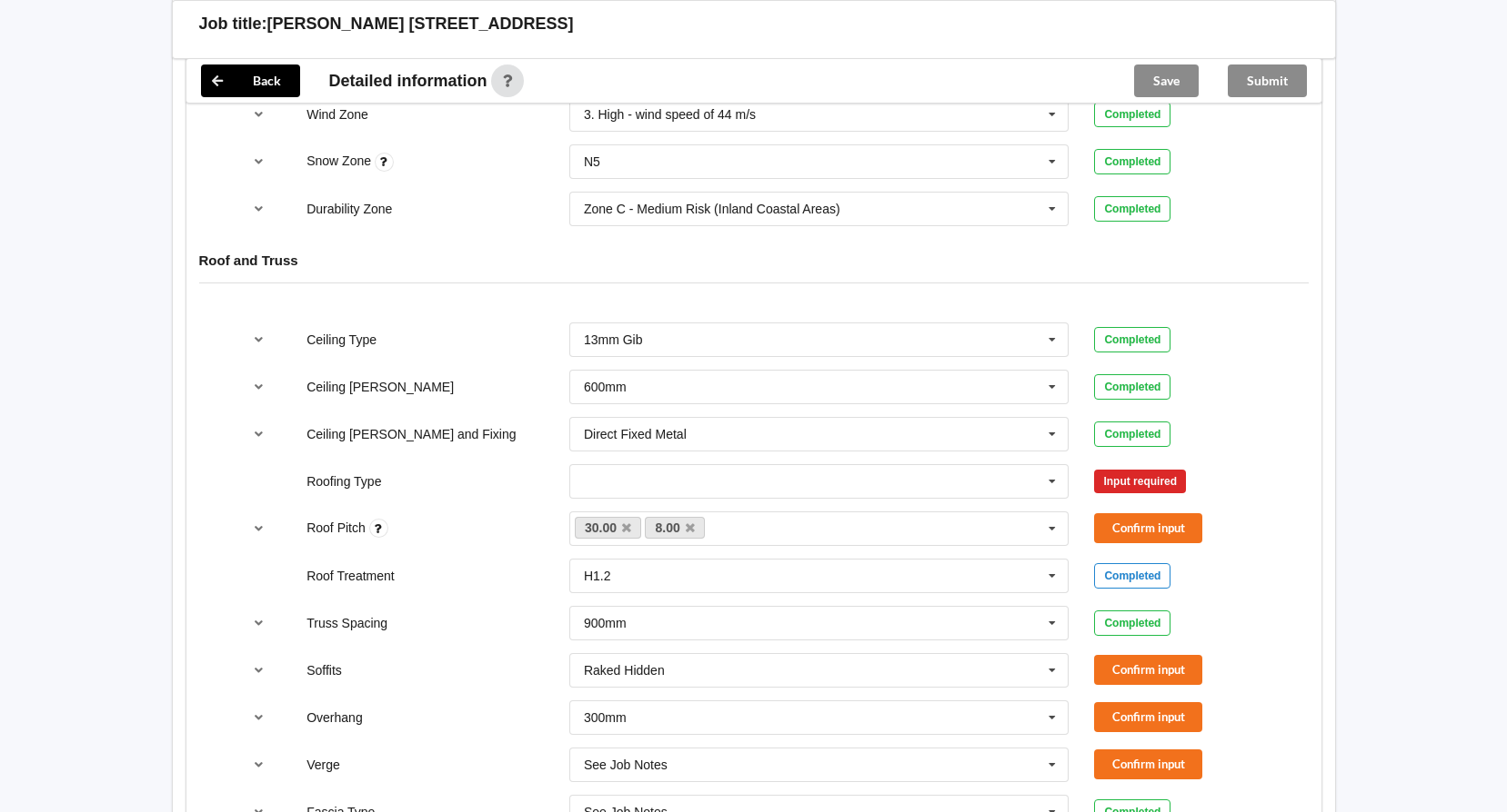
scroll to position [909, 0]
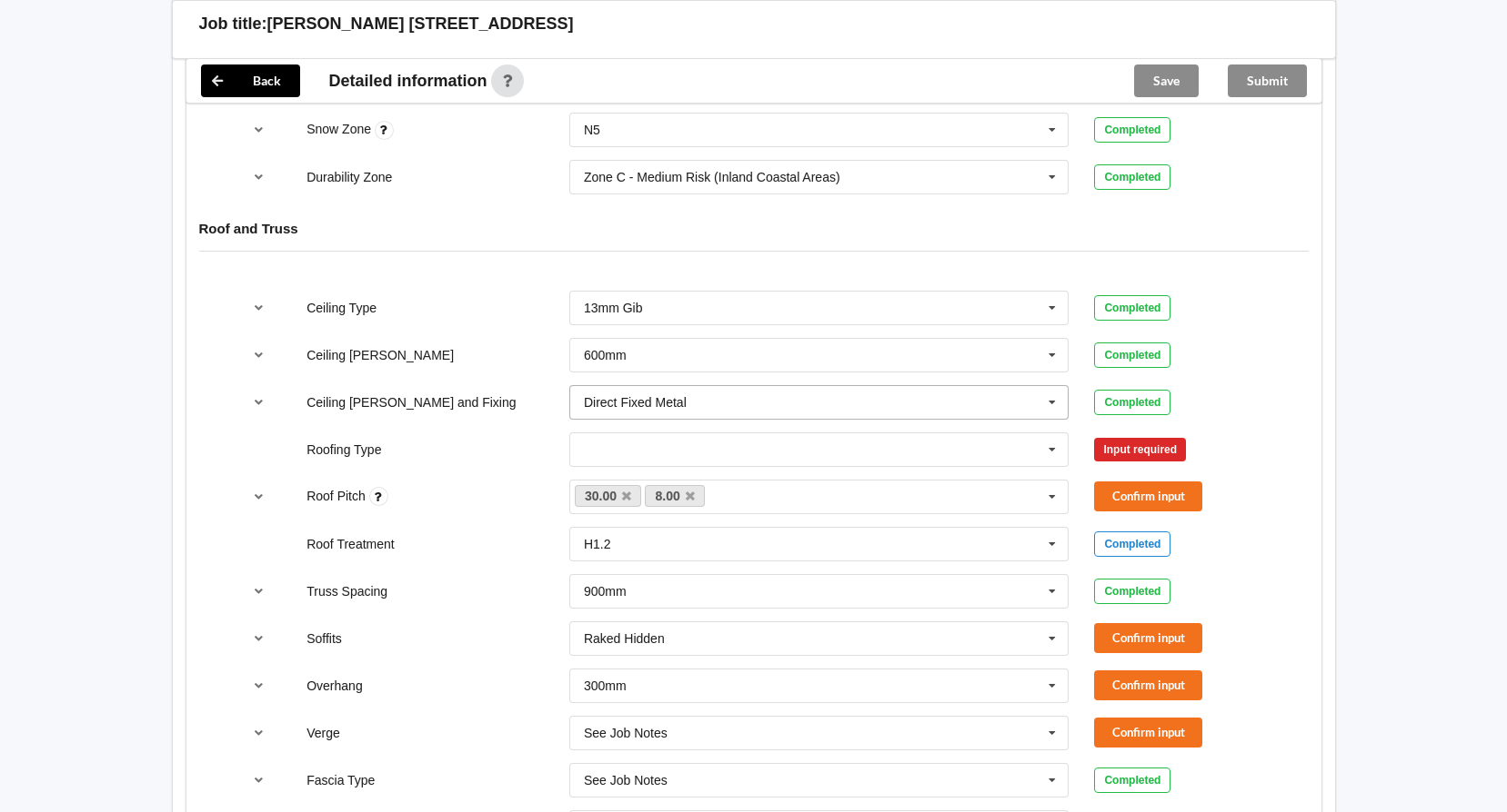
click at [1056, 399] on icon at bounding box center [1053, 403] width 28 height 34
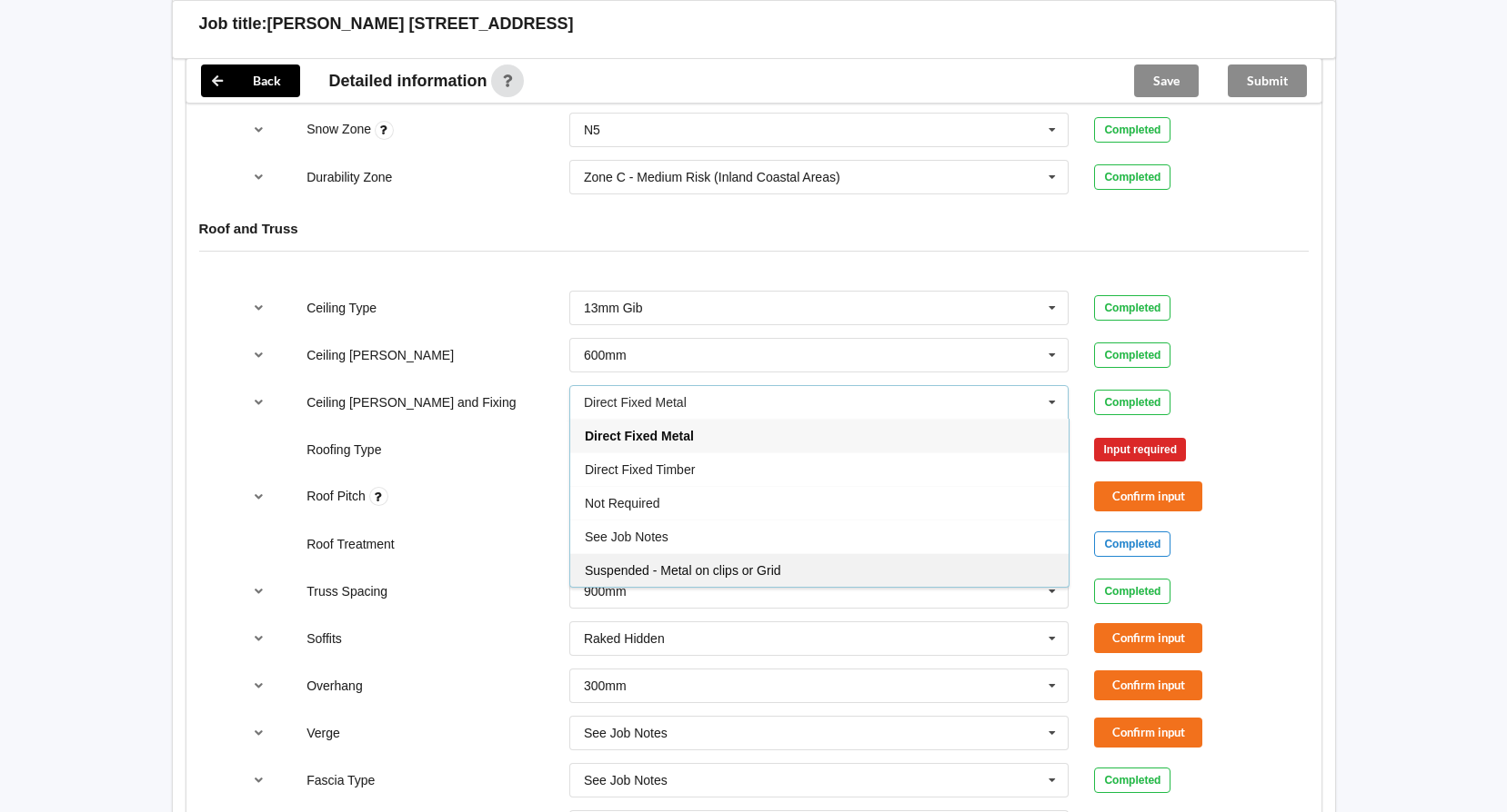
click at [693, 578] on span "Suspended - Metal on clips or Grid" at bounding box center [682, 571] width 196 height 15
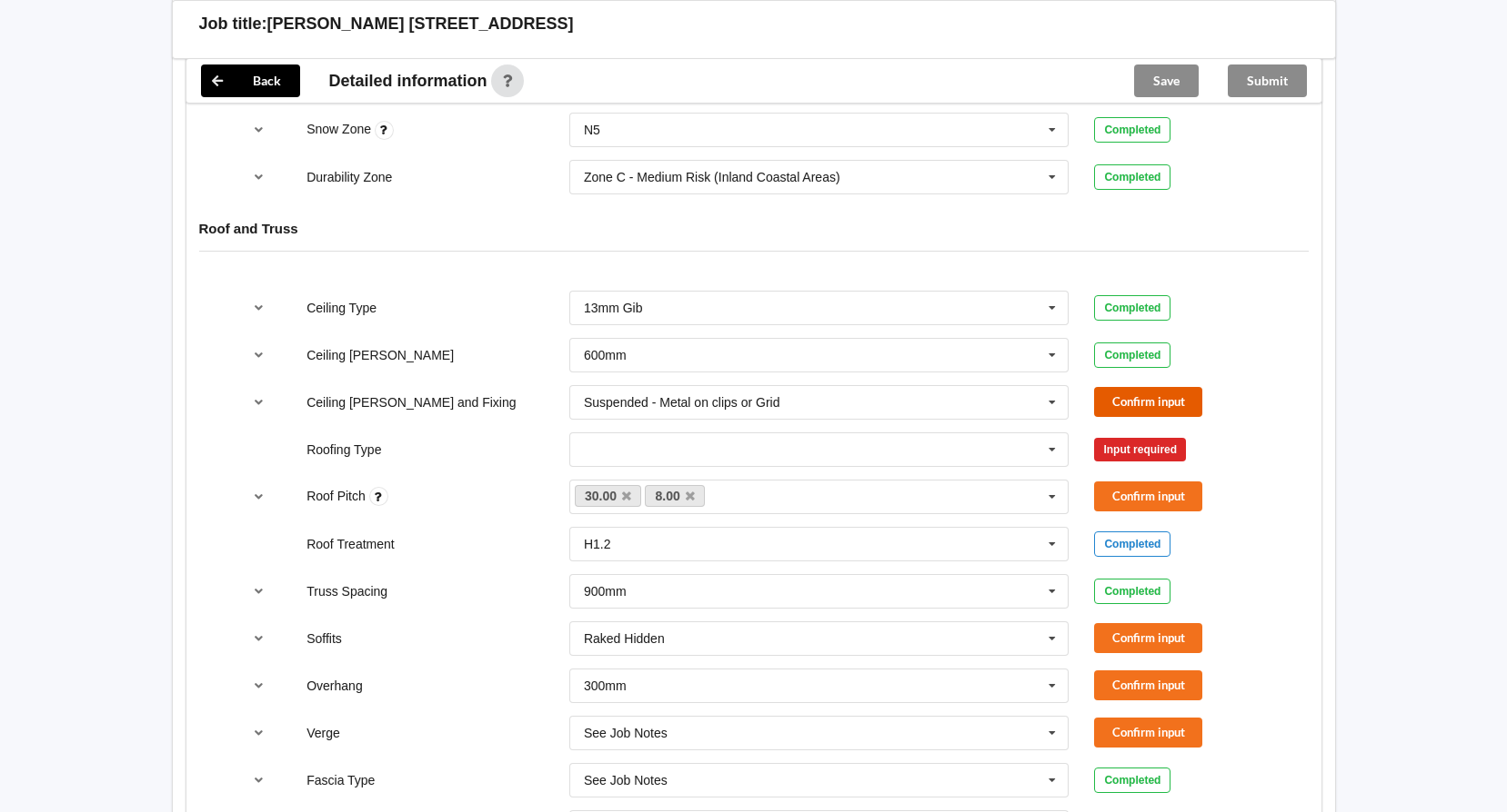
click at [1111, 400] on button "Confirm input" at bounding box center [1148, 402] width 109 height 30
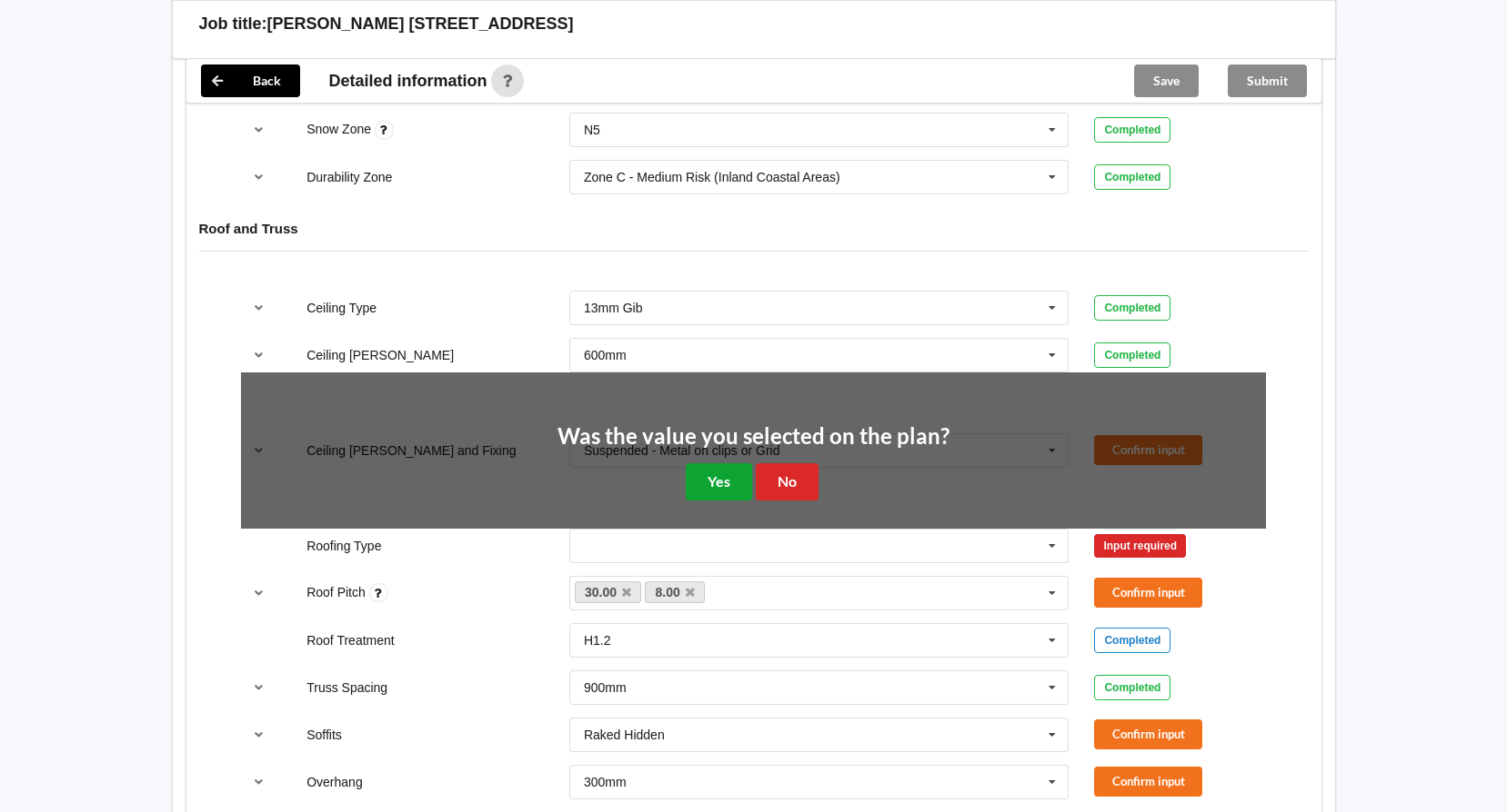
click at [699, 479] on button "Yes" at bounding box center [719, 482] width 66 height 38
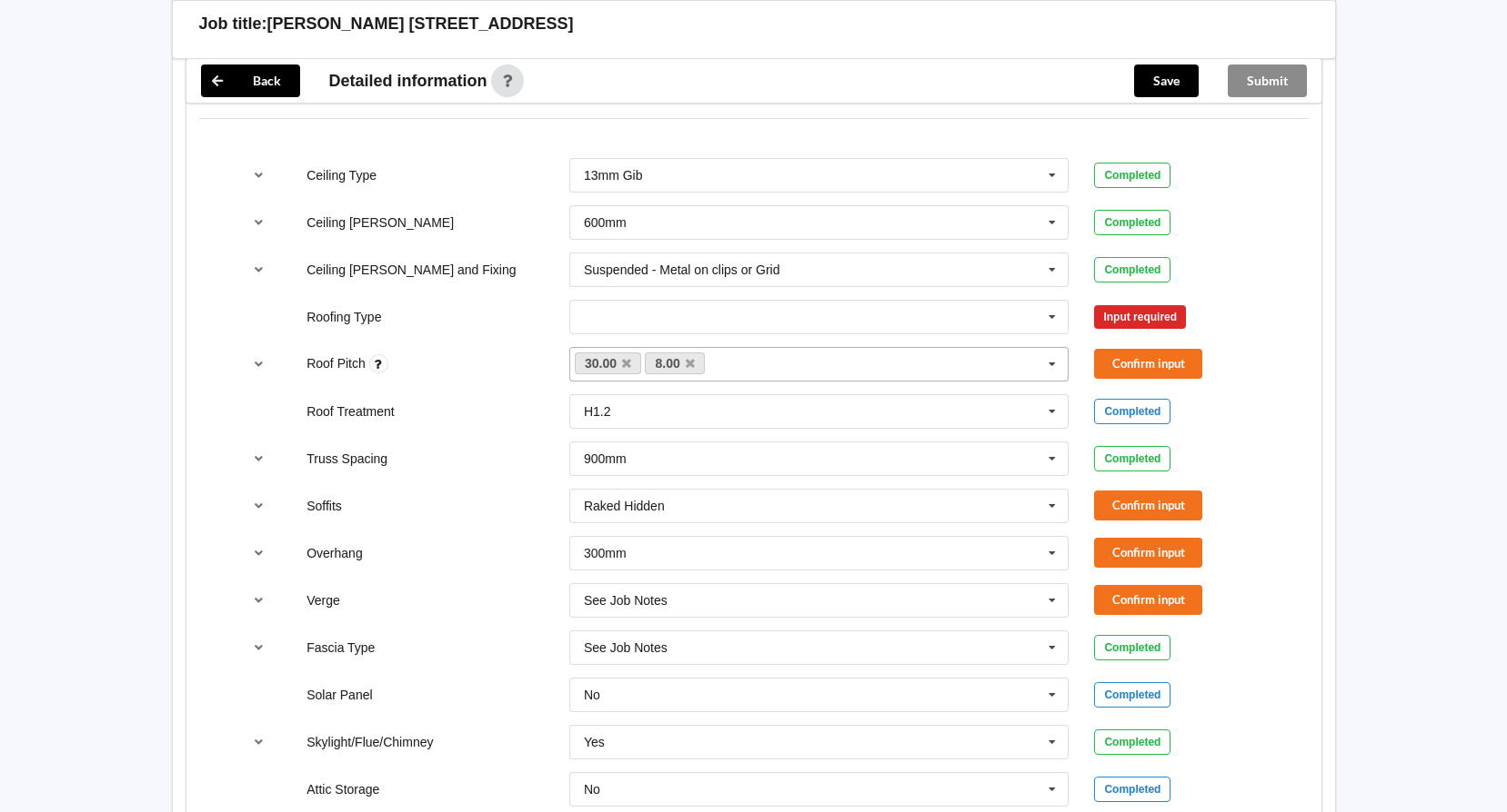
scroll to position [1091, 0]
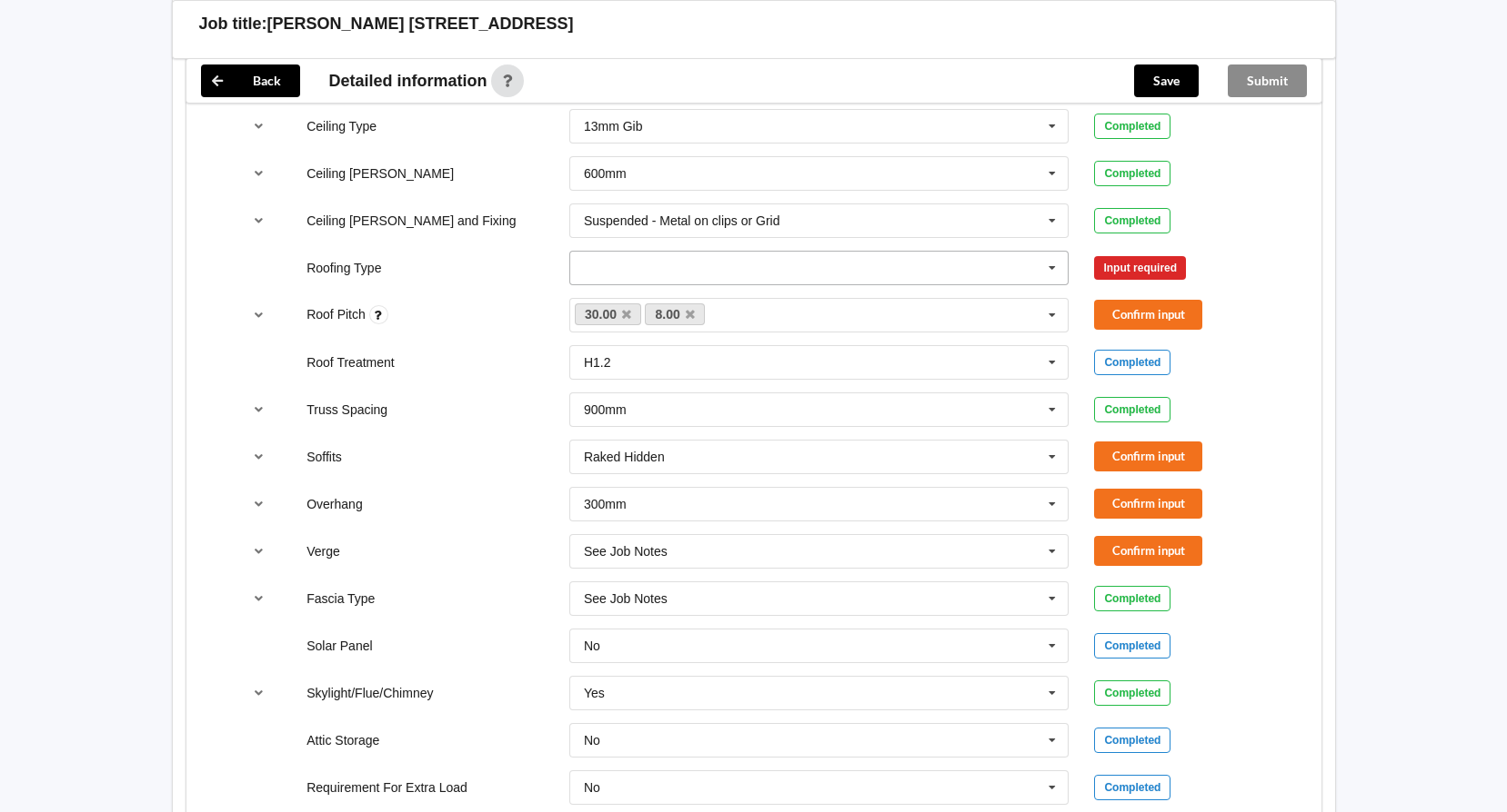
click at [1053, 268] on icon at bounding box center [1053, 269] width 28 height 34
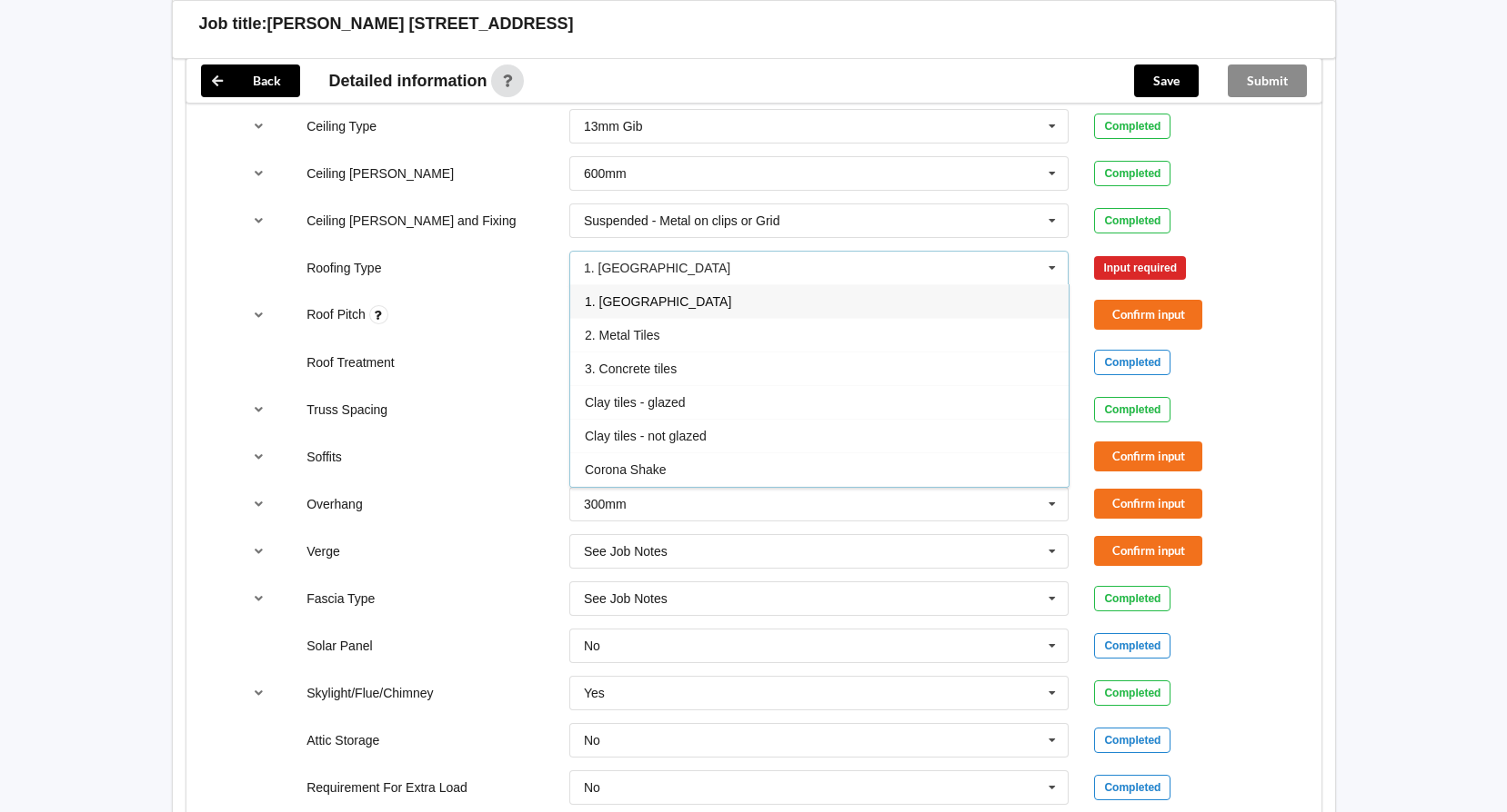
click at [639, 303] on span "1. [GEOGRAPHIC_DATA]" at bounding box center [657, 302] width 146 height 15
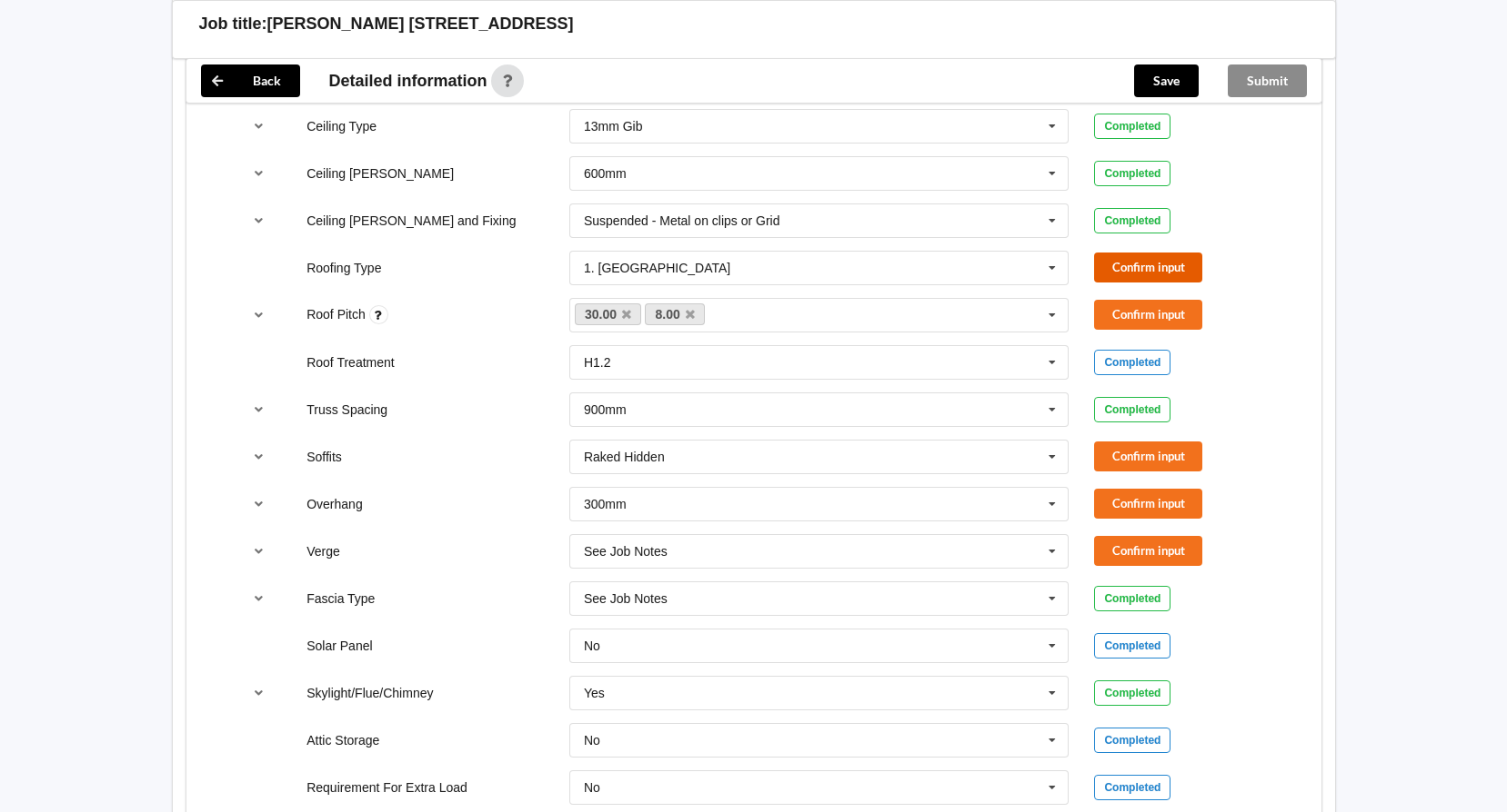
click at [1151, 266] on button "Confirm input" at bounding box center [1148, 268] width 109 height 30
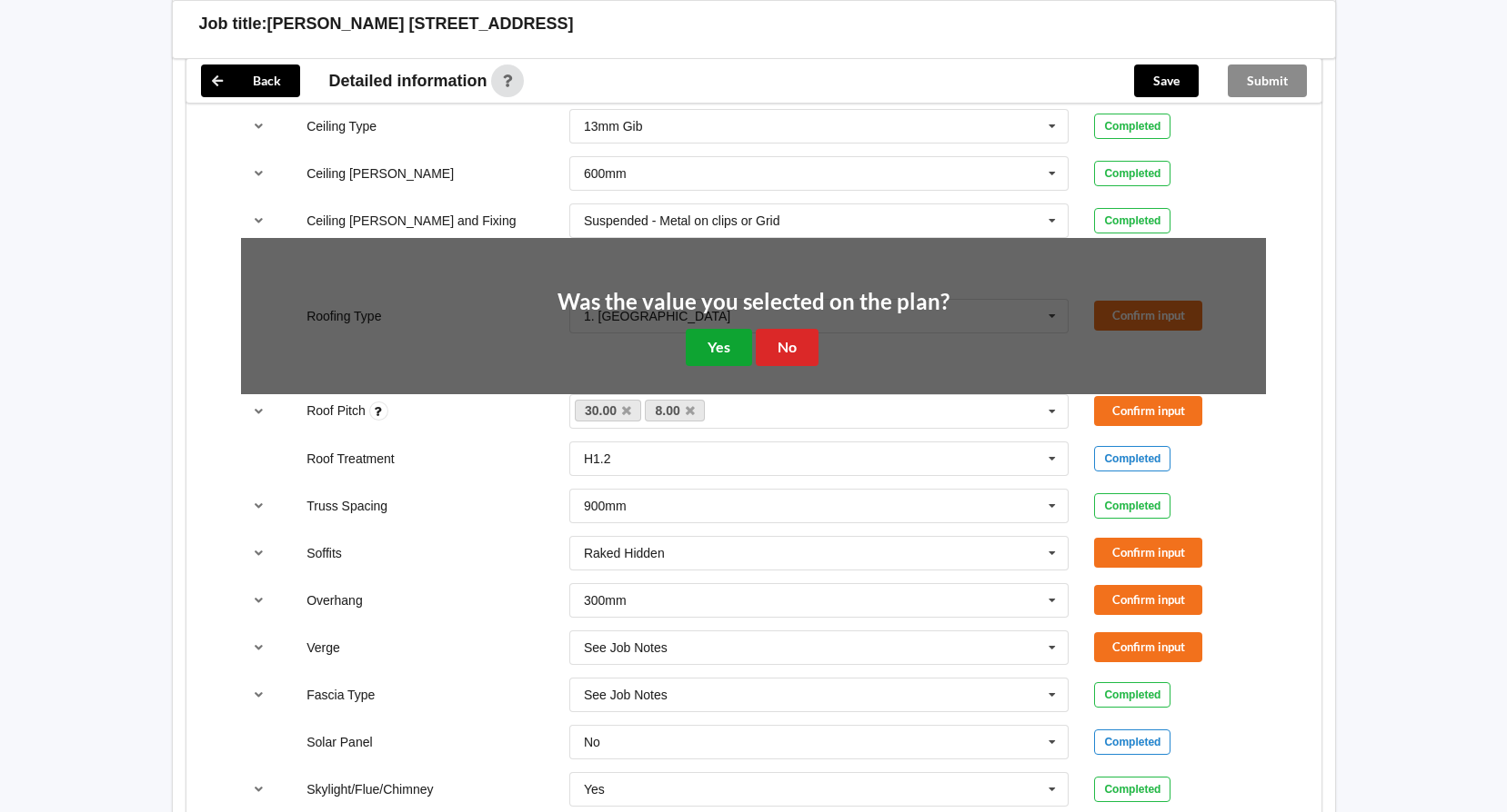
drag, startPoint x: 720, startPoint y: 349, endPoint x: 774, endPoint y: 340, distance: 54.7
click at [719, 349] on button "Yes" at bounding box center [719, 348] width 66 height 38
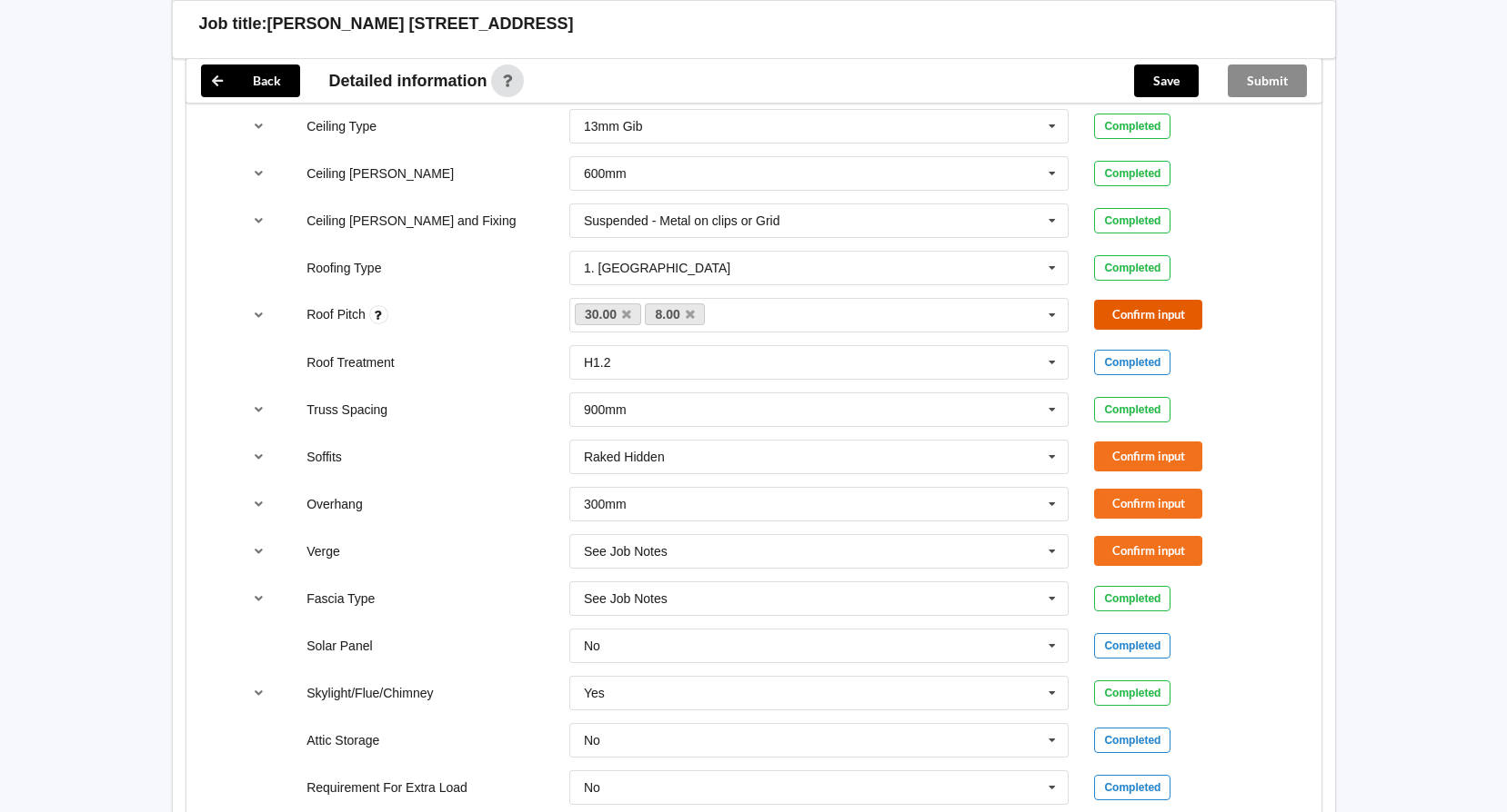
click at [1130, 307] on button "Confirm input" at bounding box center [1148, 315] width 109 height 30
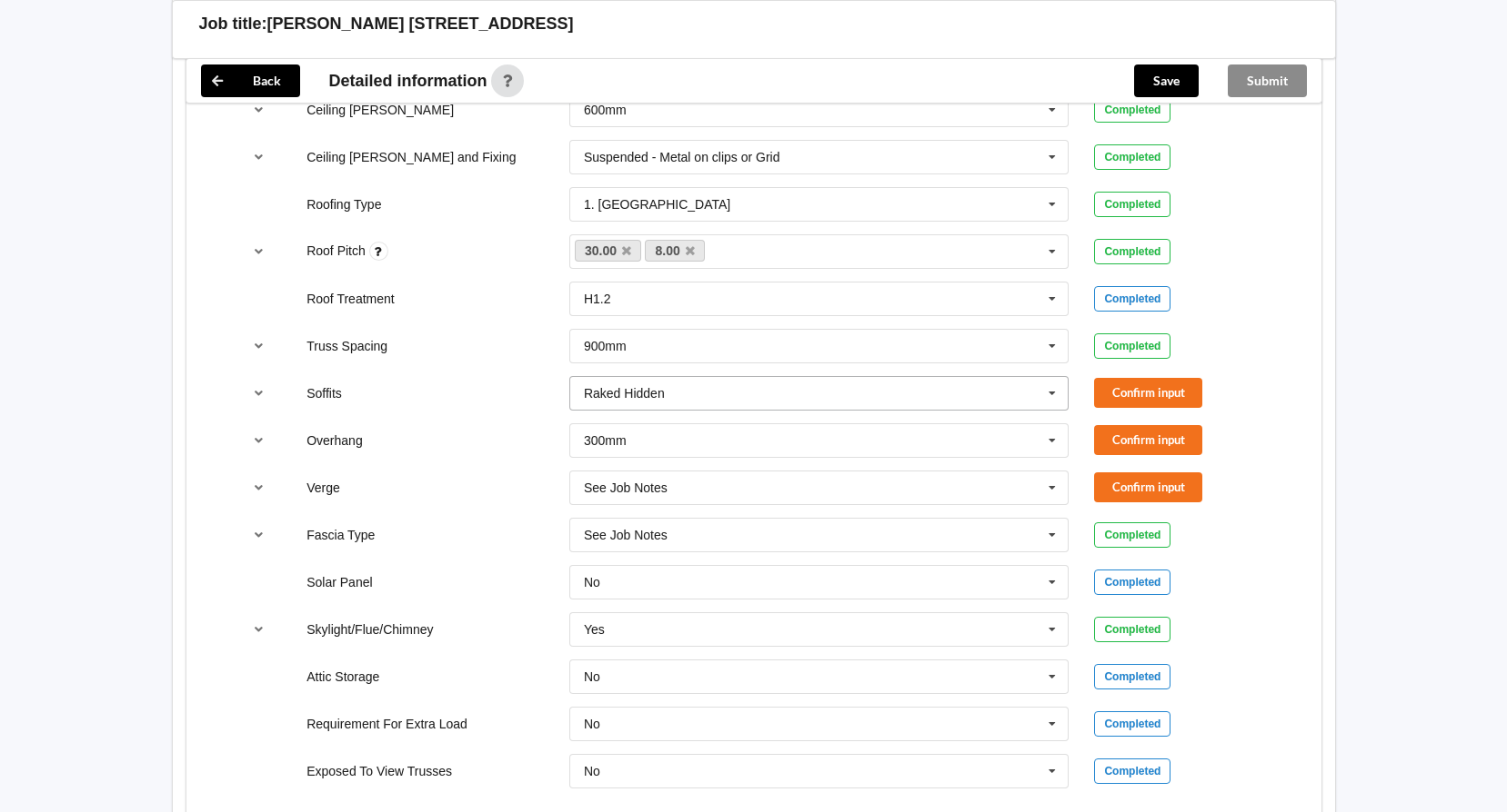
scroll to position [1182, 0]
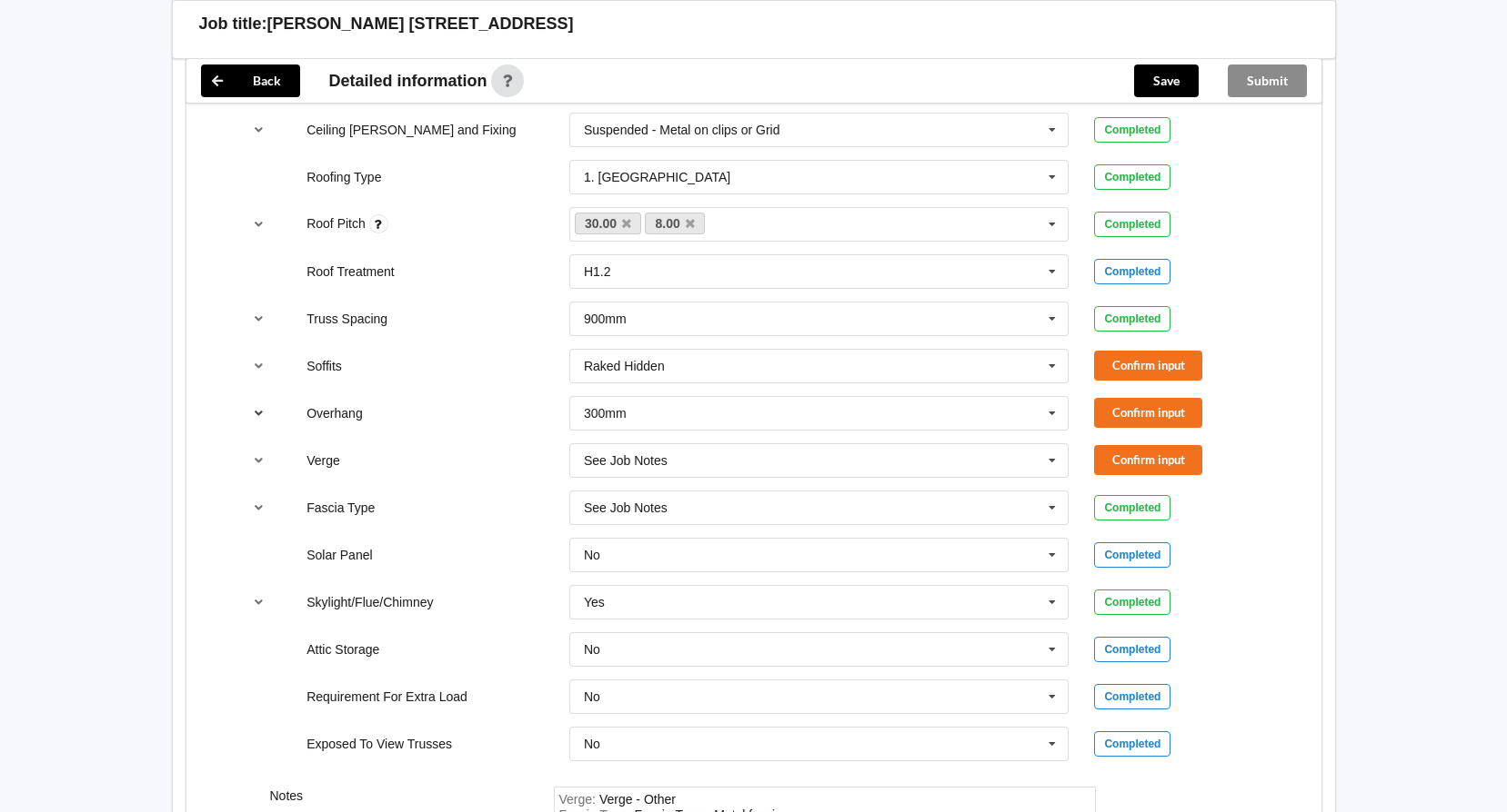
click at [264, 410] on icon "reference-toggle" at bounding box center [259, 413] width 16 height 11
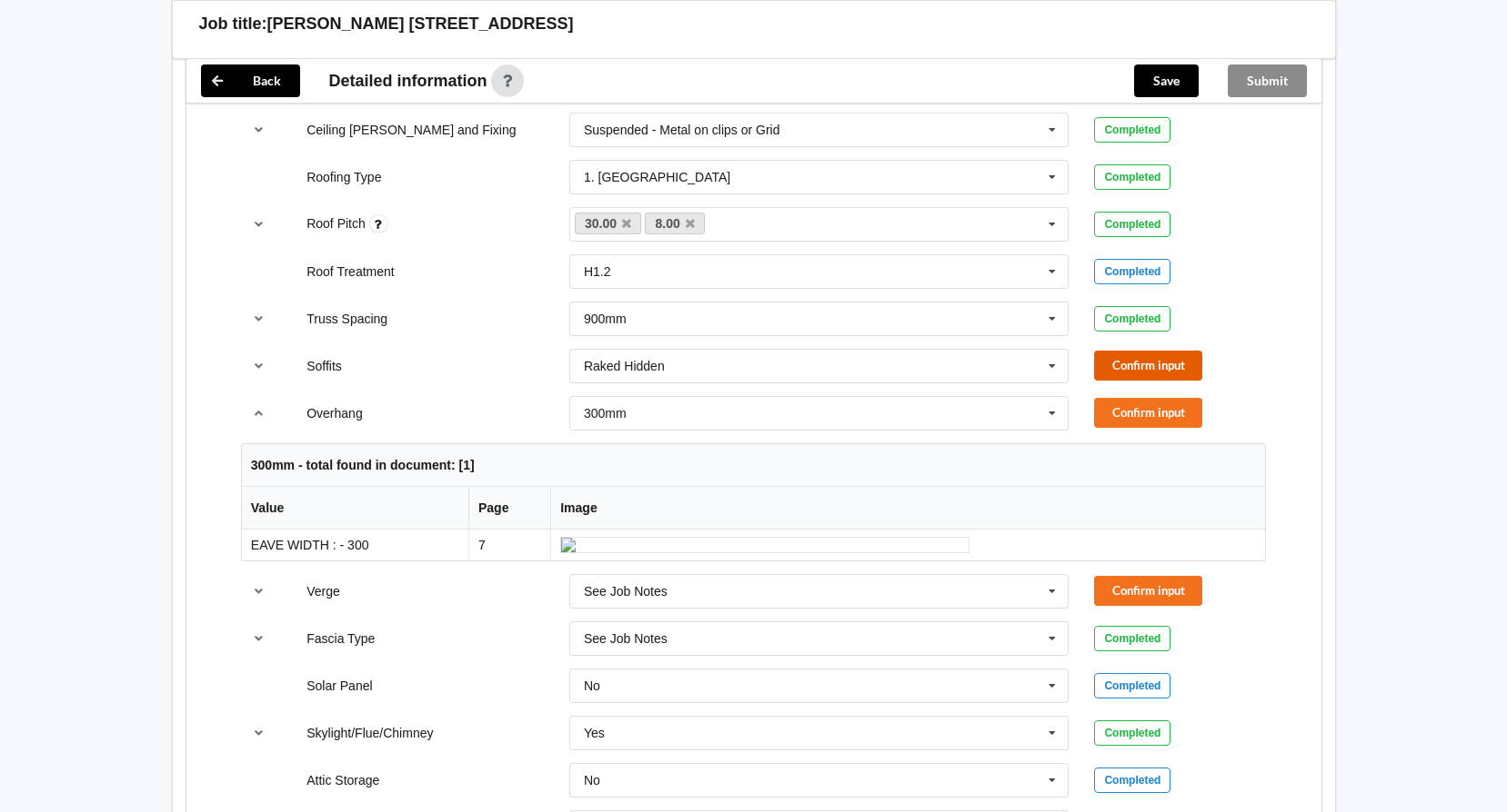
click at [1134, 367] on button "Confirm input" at bounding box center [1148, 365] width 109 height 30
click at [1129, 409] on button "Confirm input" at bounding box center [1148, 413] width 109 height 30
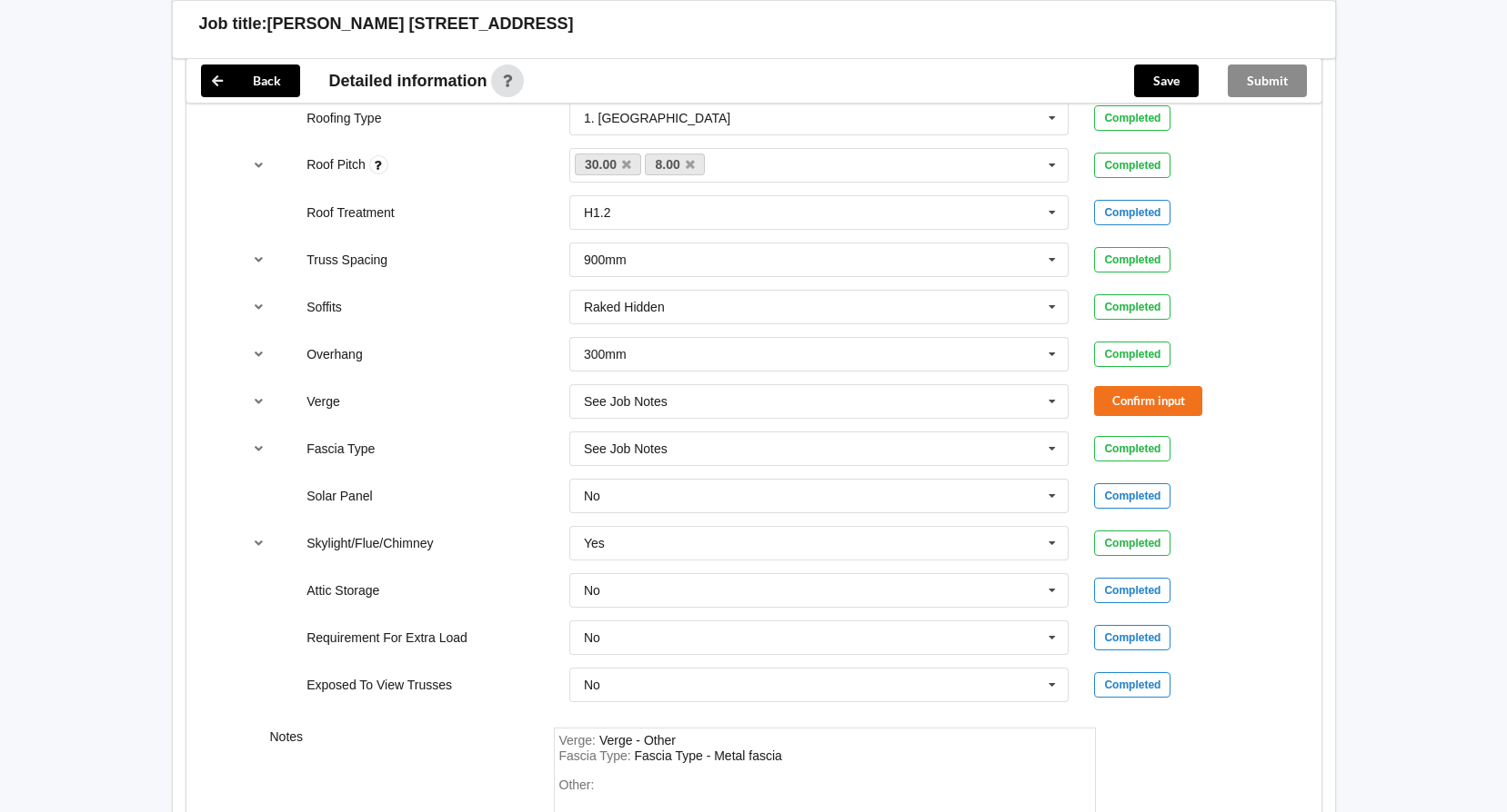
scroll to position [1273, 0]
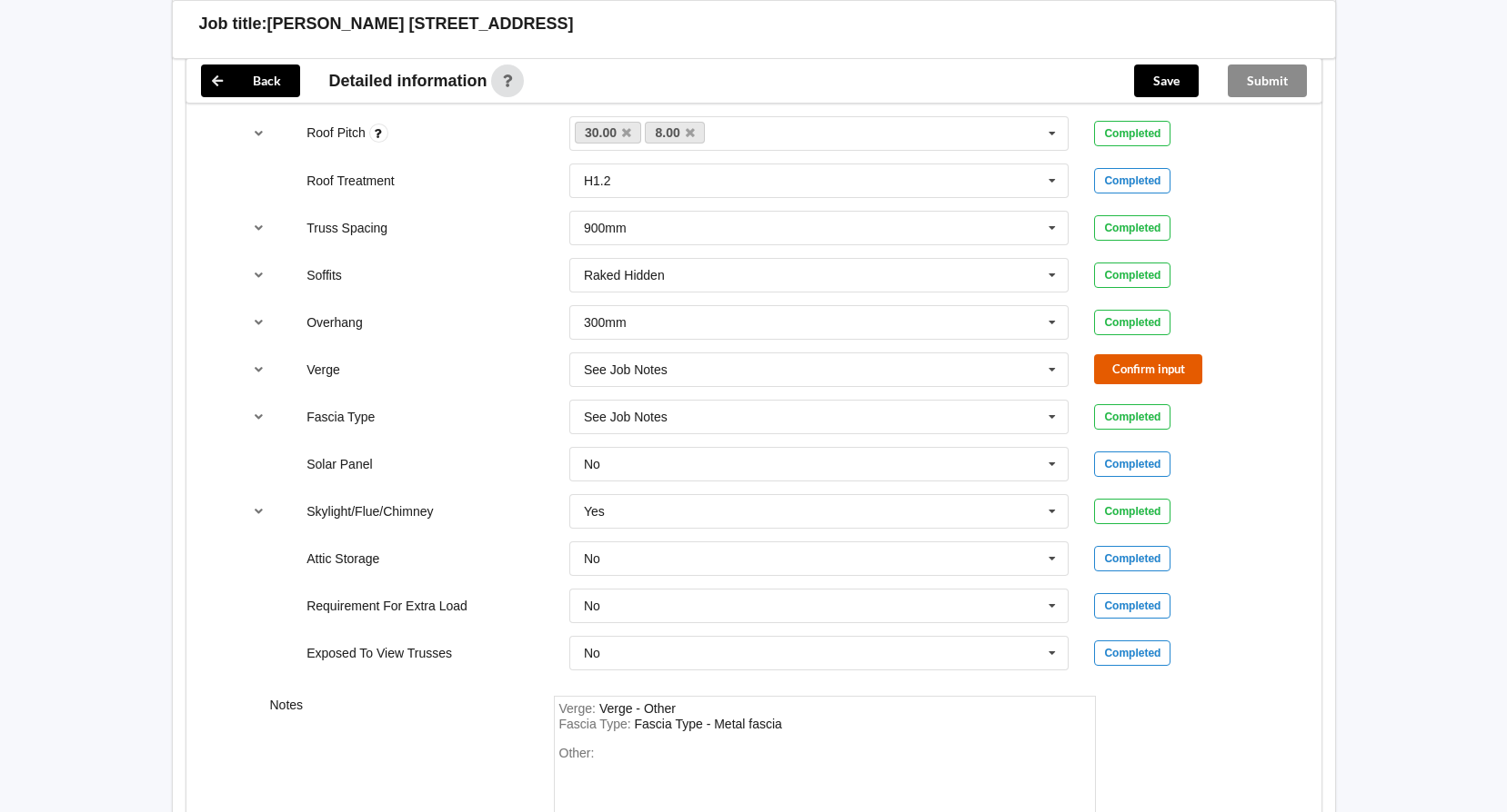
click at [1141, 370] on button "Confirm input" at bounding box center [1148, 369] width 109 height 30
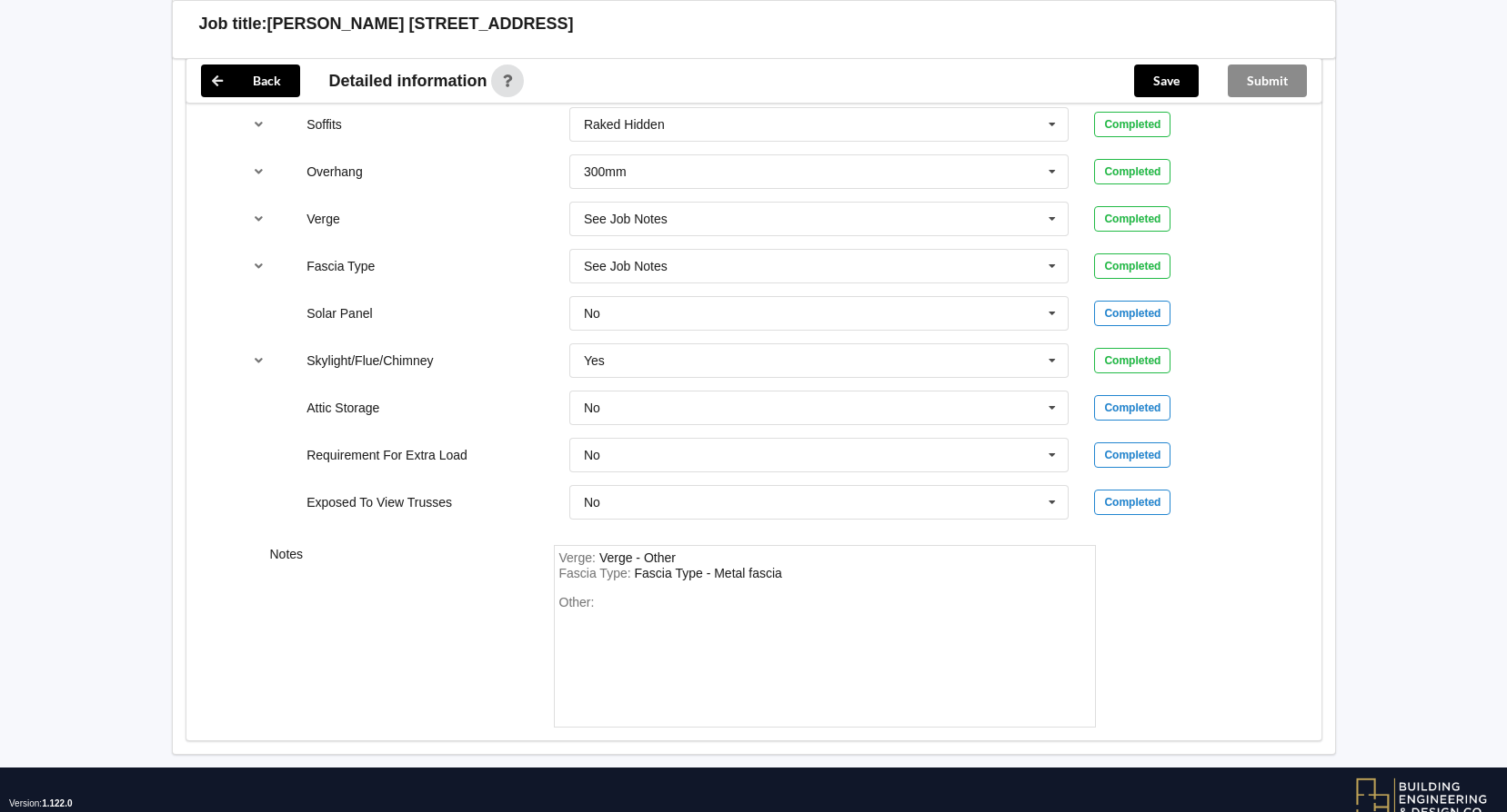
scroll to position [1454, 0]
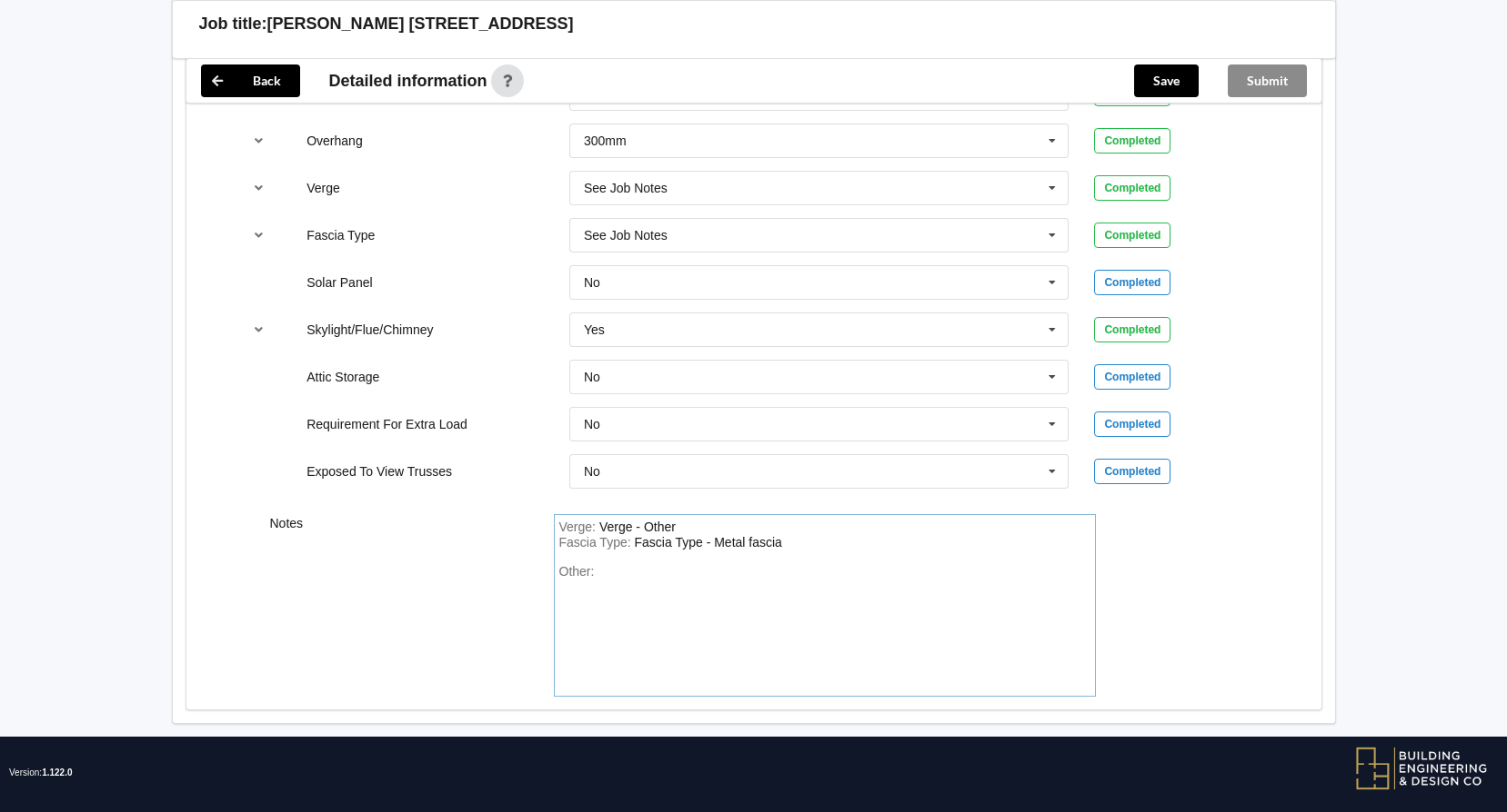
click at [656, 554] on div "Verge : Verge - Other Fascia Type : Fascia Type - Metal fascia Other:" at bounding box center [824, 605] width 542 height 183
click at [1174, 80] on button "Save" at bounding box center [1166, 81] width 64 height 33
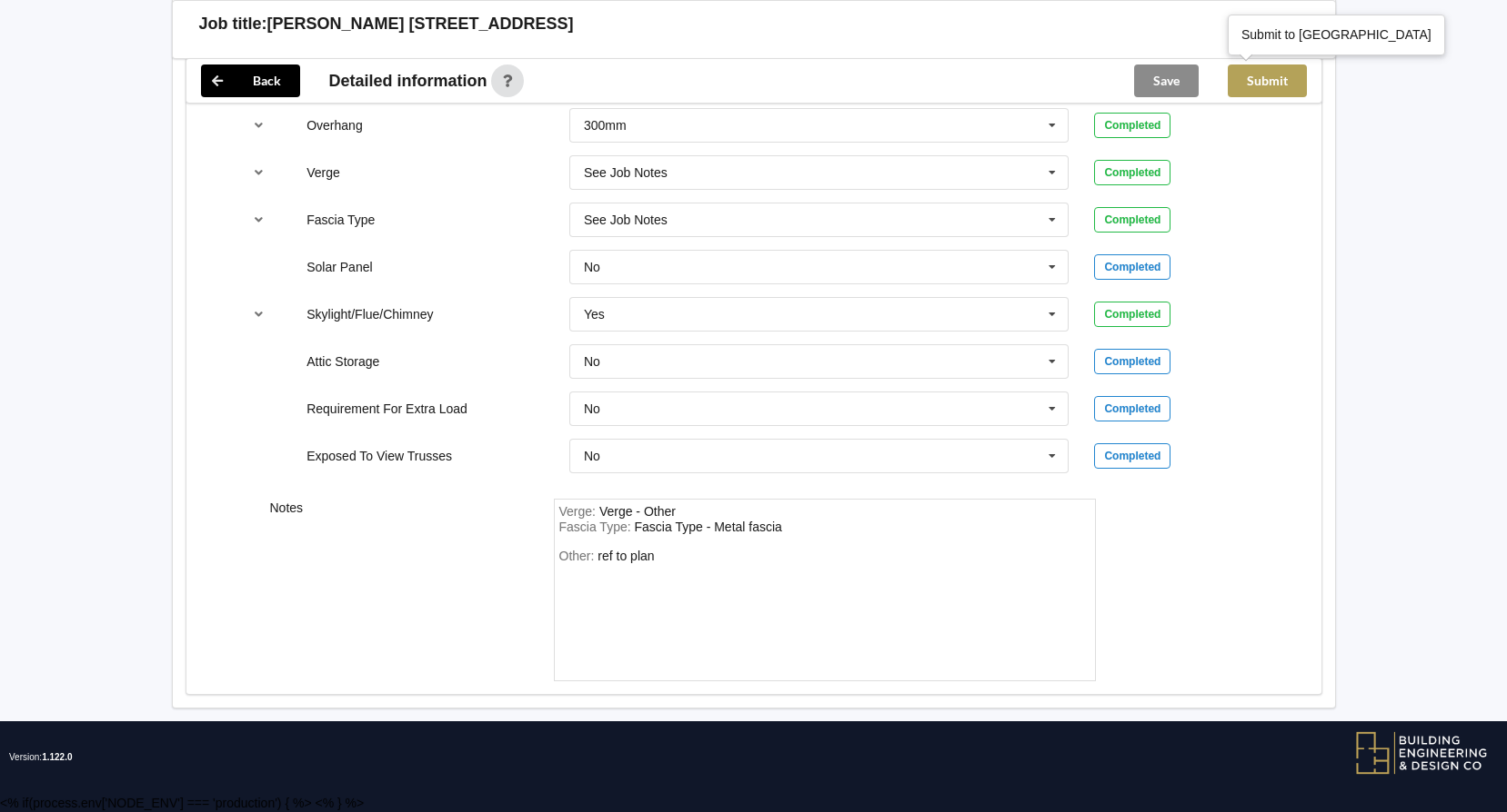
click at [1282, 81] on button "Submit" at bounding box center [1267, 81] width 79 height 33
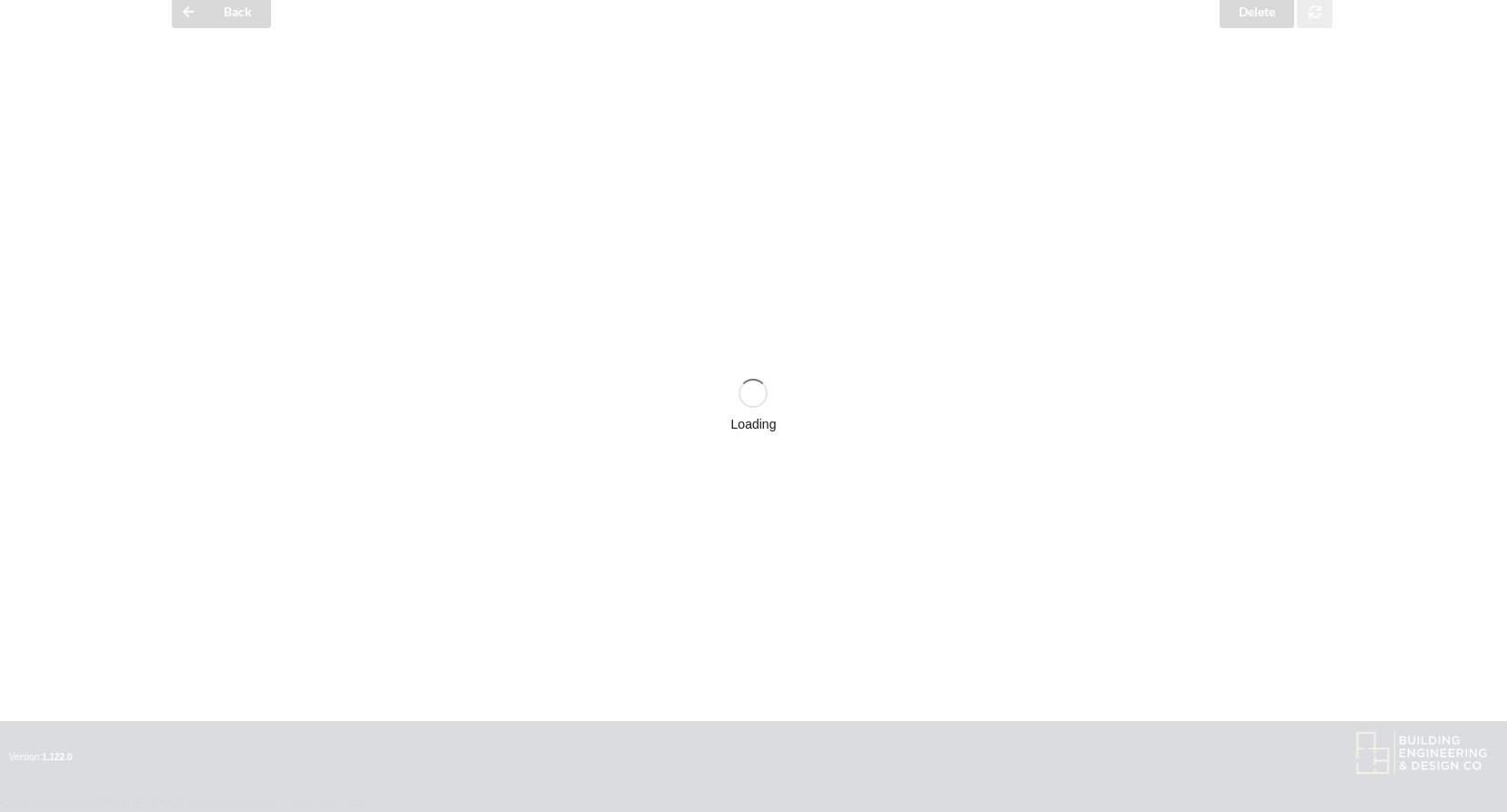
scroll to position [1386, 0]
